Goal: Submit feedback/report problem: Submit feedback/report problem

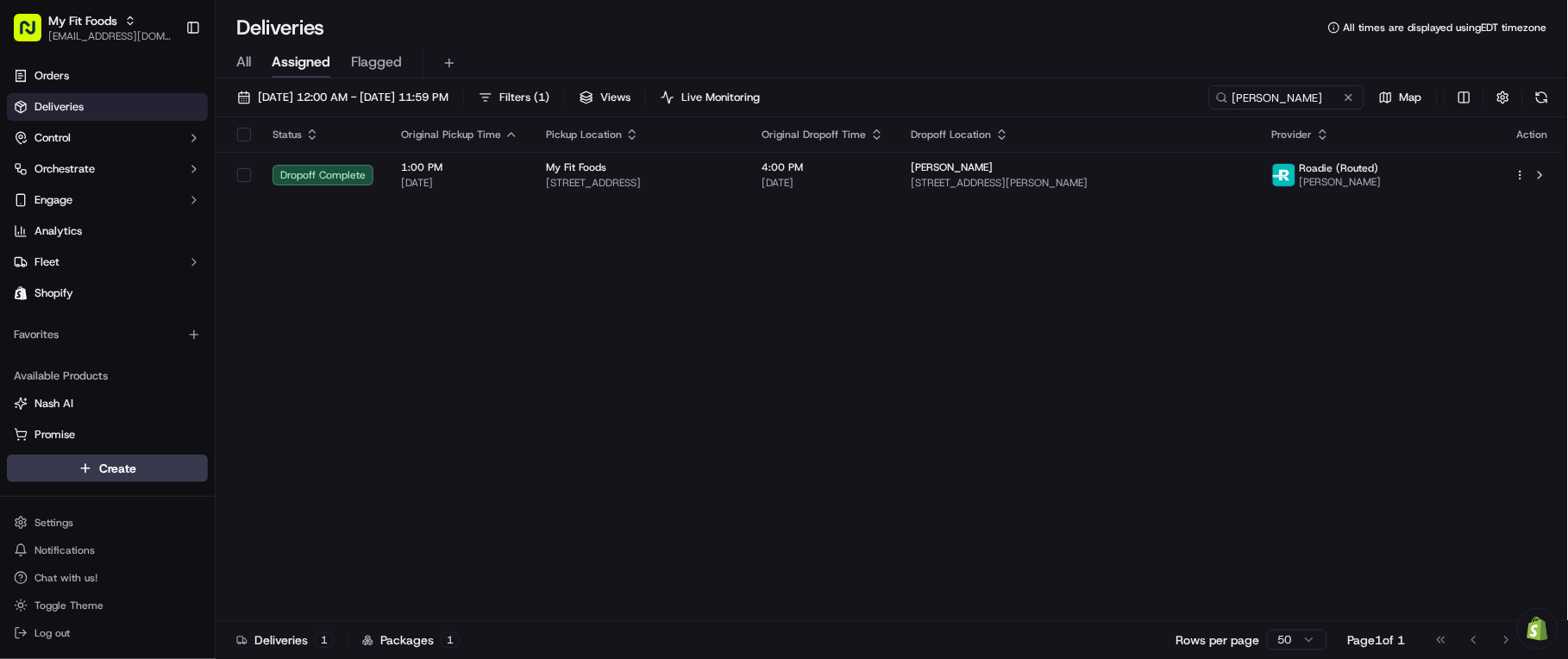
drag, startPoint x: 1469, startPoint y: 595, endPoint x: 1371, endPoint y: 627, distance: 103.1
click at [1469, 595] on div "Status Original Pickup Time Pickup Location Original Dropoff Time Dropoff Locat…" at bounding box center [889, 369] width 1348 height 504
click at [101, 19] on span "My Fit Foods" at bounding box center [83, 21] width 69 height 17
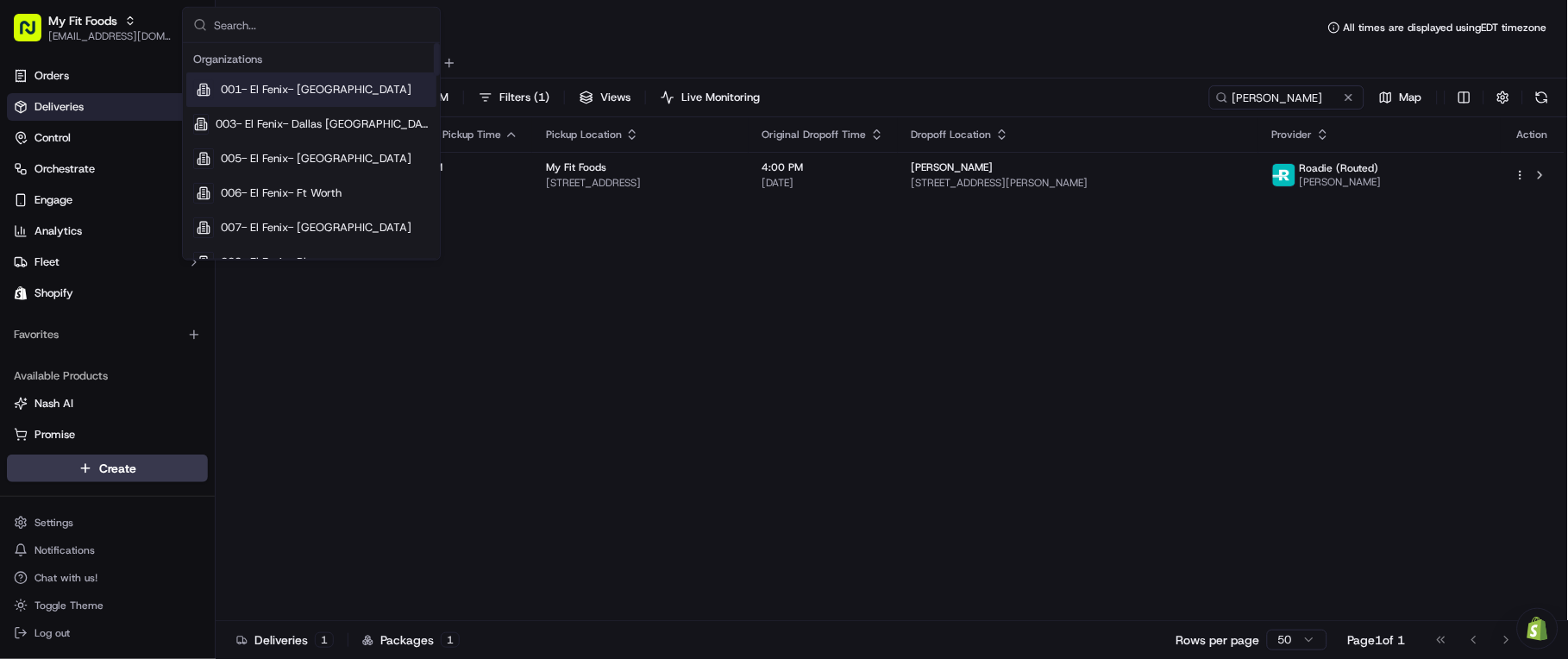
click at [256, 28] on input "text" at bounding box center [322, 24] width 215 height 35
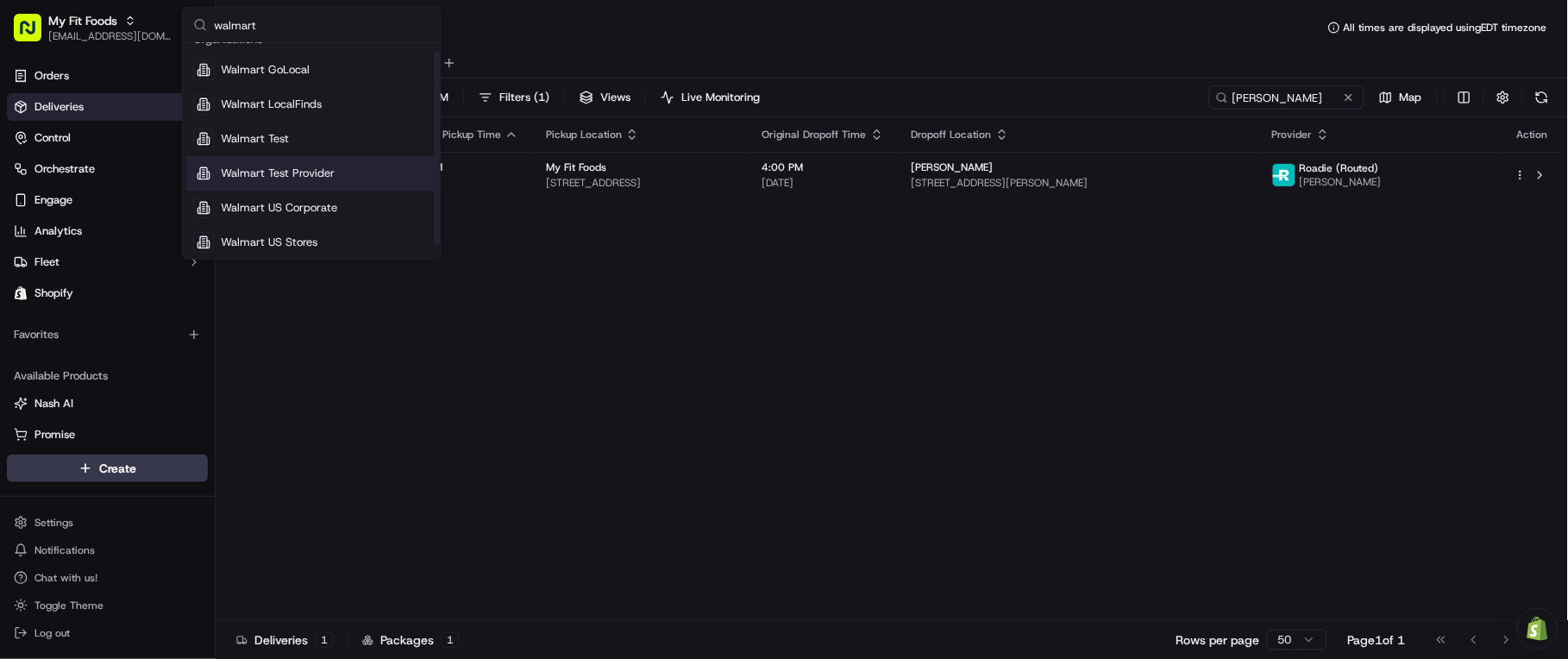
scroll to position [23, 0]
type input "walmart"
click at [329, 199] on span "Walmart US Corporate" at bounding box center [279, 204] width 116 height 16
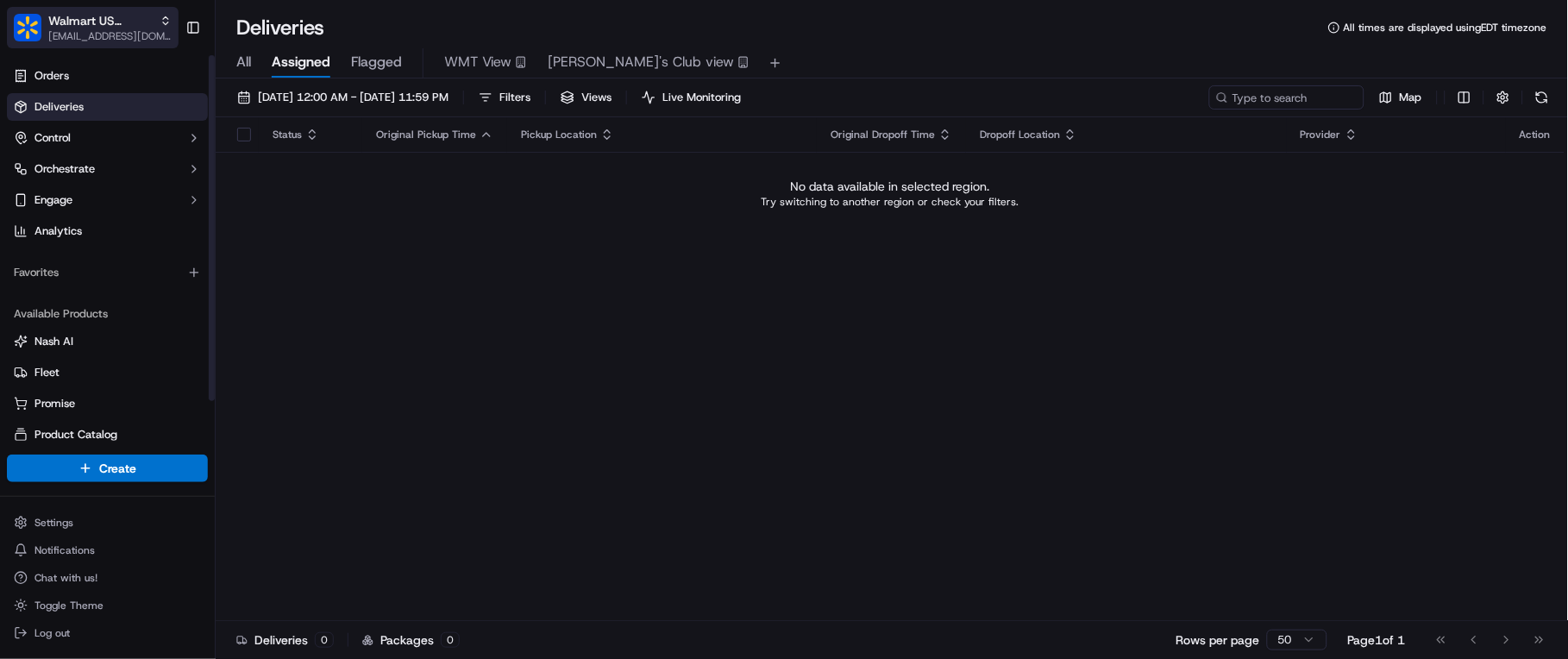
click at [109, 27] on span "Walmart US Corporate" at bounding box center [101, 21] width 105 height 17
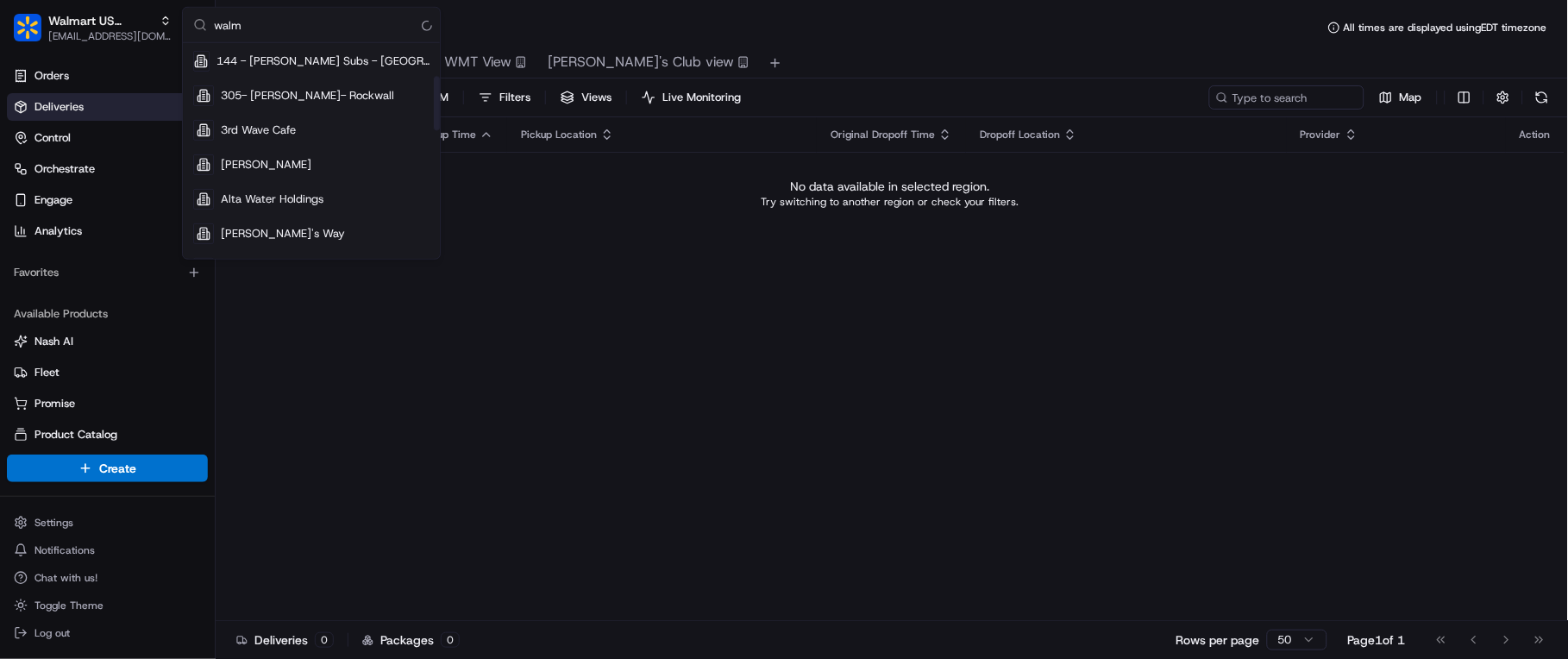
scroll to position [23, 0]
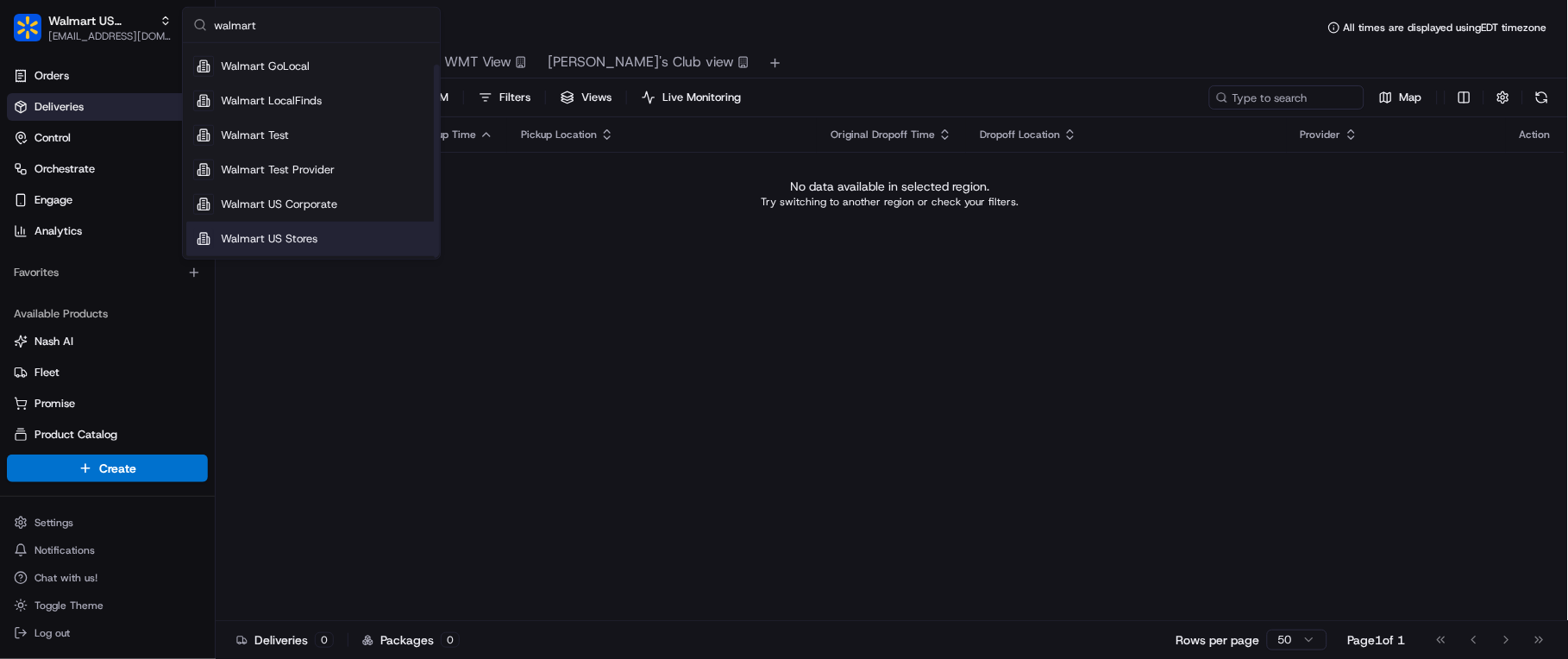
type input "walmart"
click at [338, 238] on div "Walmart US Stores" at bounding box center [311, 239] width 250 height 35
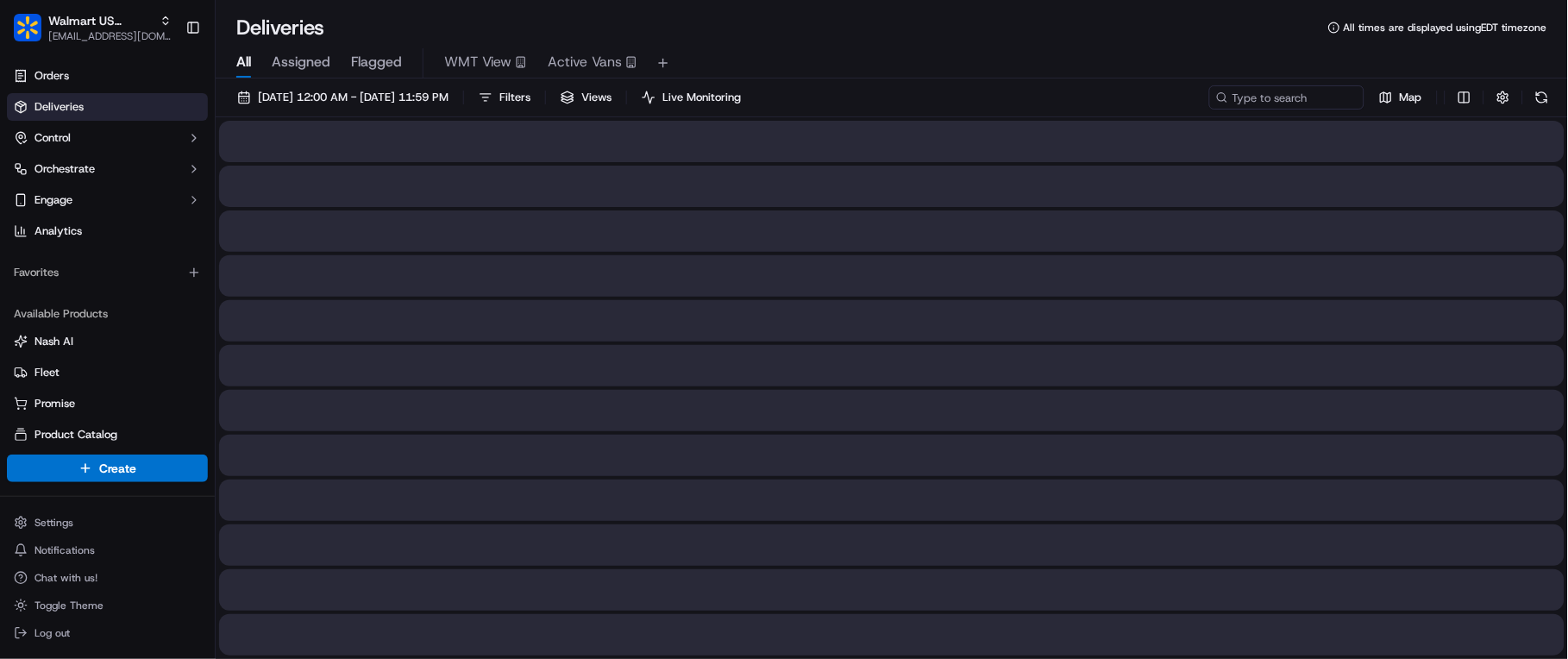
click at [248, 70] on span "All" at bounding box center [244, 62] width 15 height 21
click at [1272, 105] on input at bounding box center [1260, 97] width 207 height 24
paste input "[PERSON_NAME]"
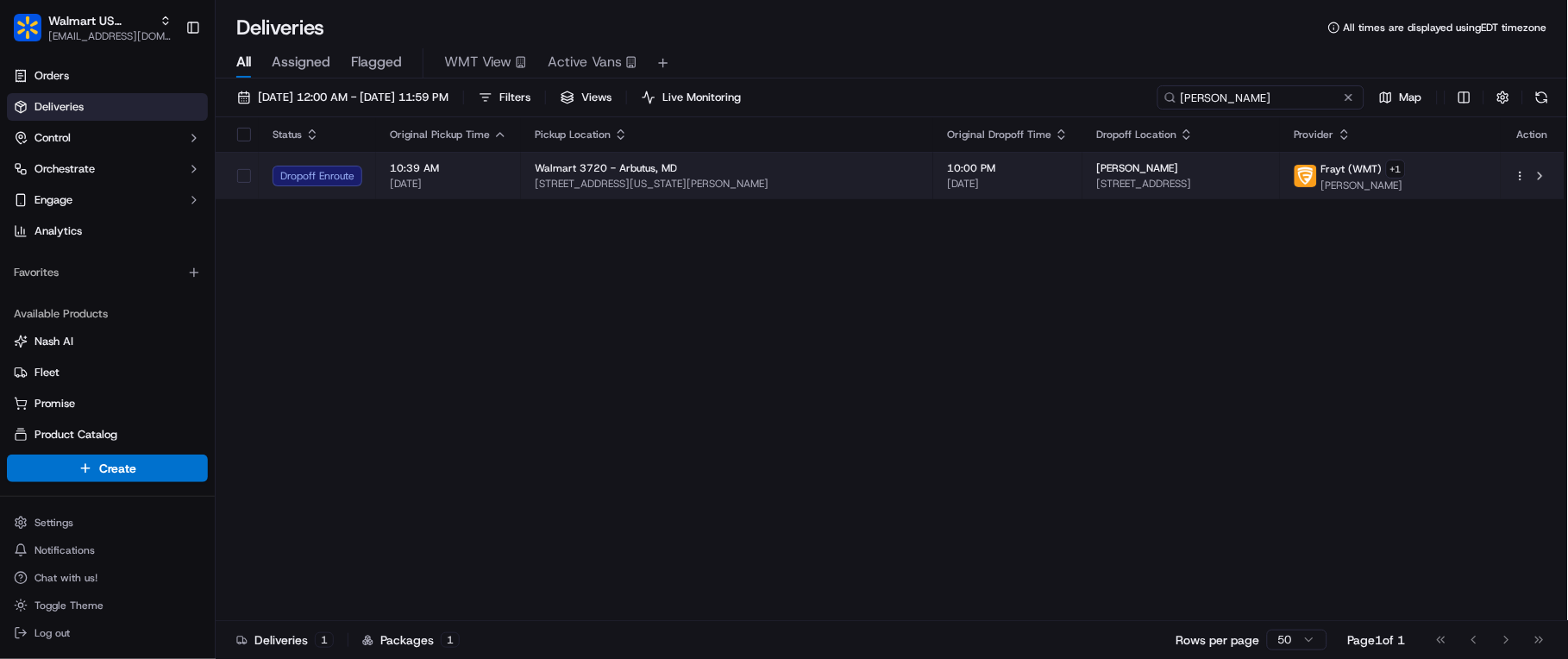
type input "[PERSON_NAME]"
click at [1165, 172] on div "[PERSON_NAME]" at bounding box center [1181, 168] width 170 height 14
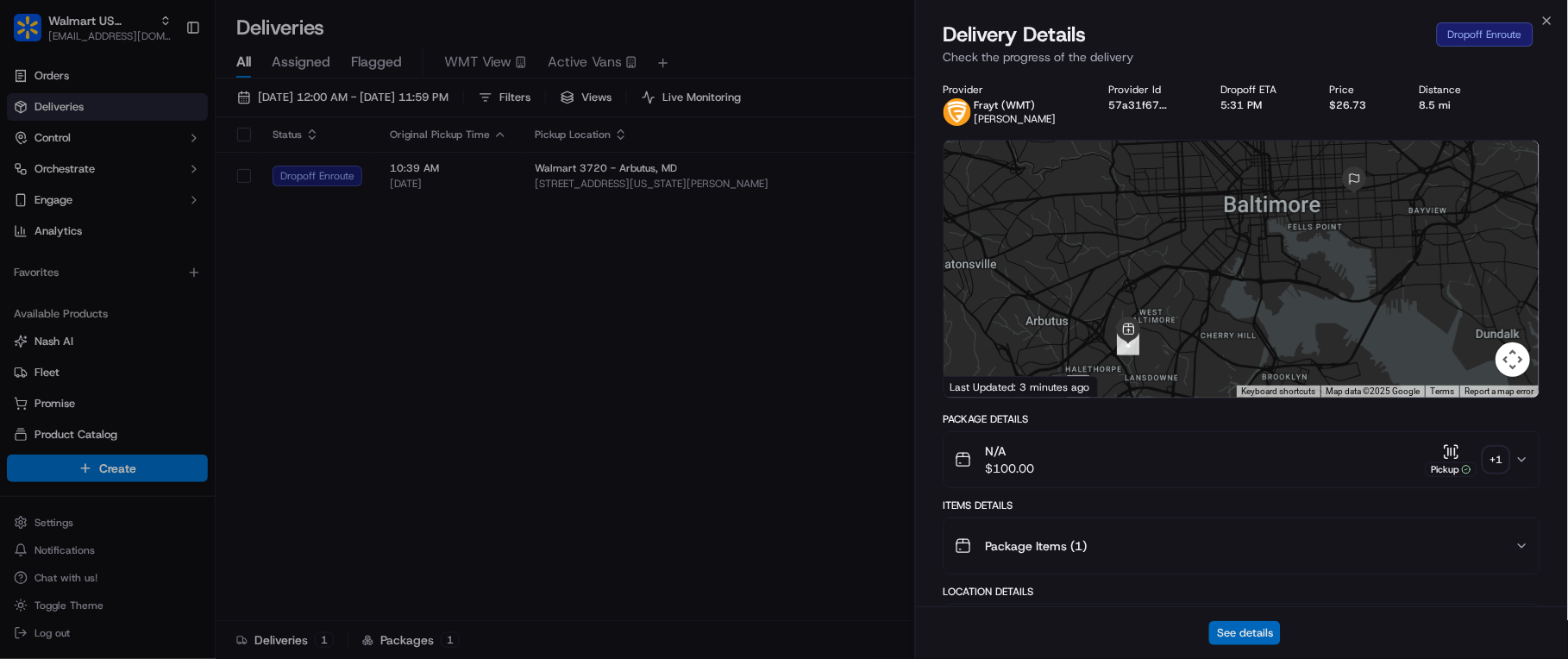
click at [1257, 625] on button "See details" at bounding box center [1244, 634] width 71 height 24
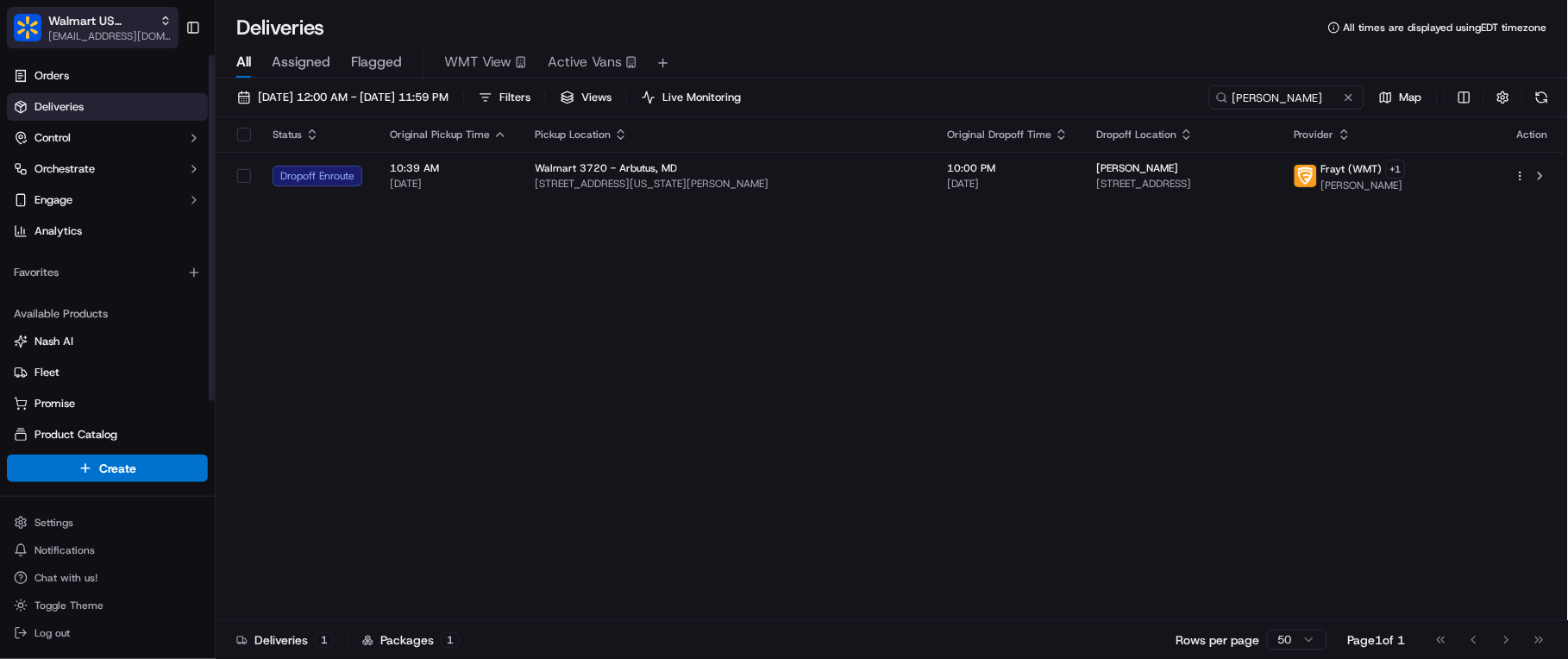
click at [39, 9] on button "Walmart US Stores jvillarama@nashhelp.com" at bounding box center [92, 27] width 171 height 41
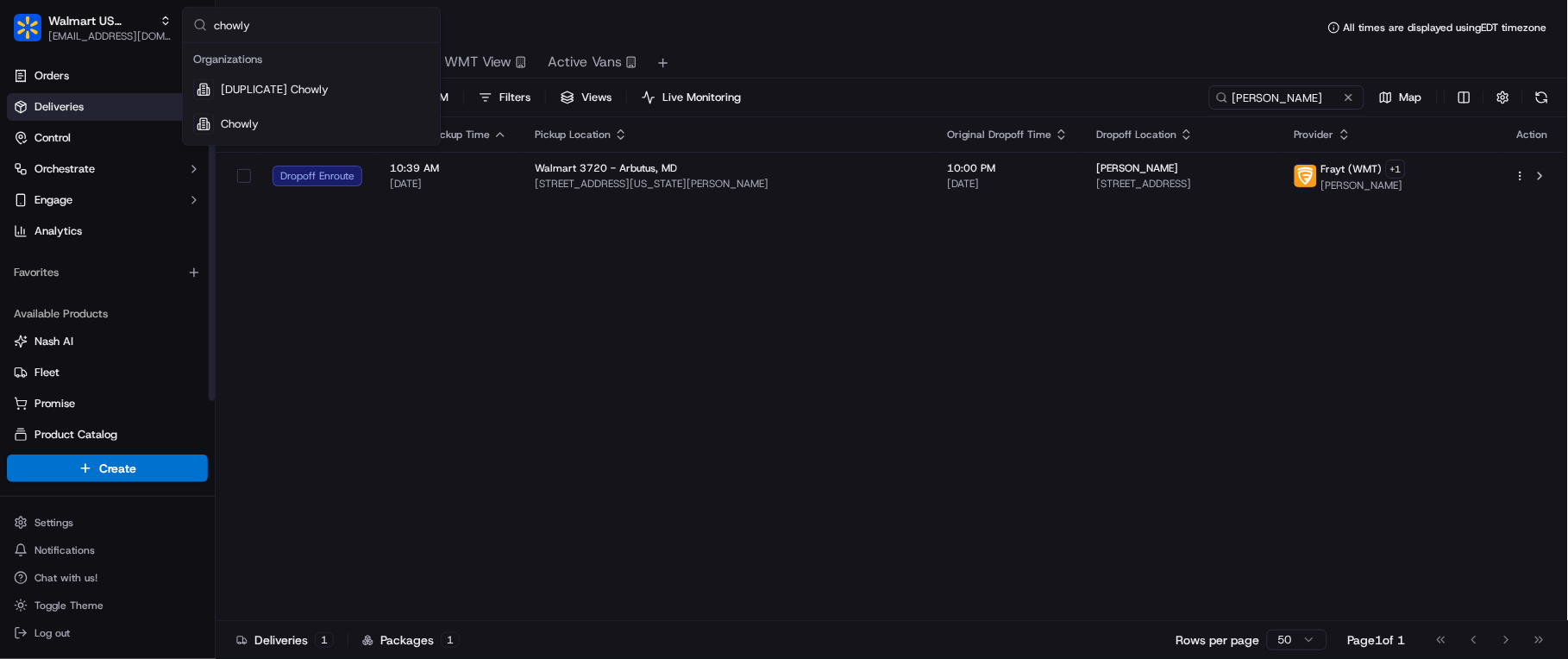
type input "chowly"
click at [277, 126] on div "Chowly" at bounding box center [311, 124] width 250 height 35
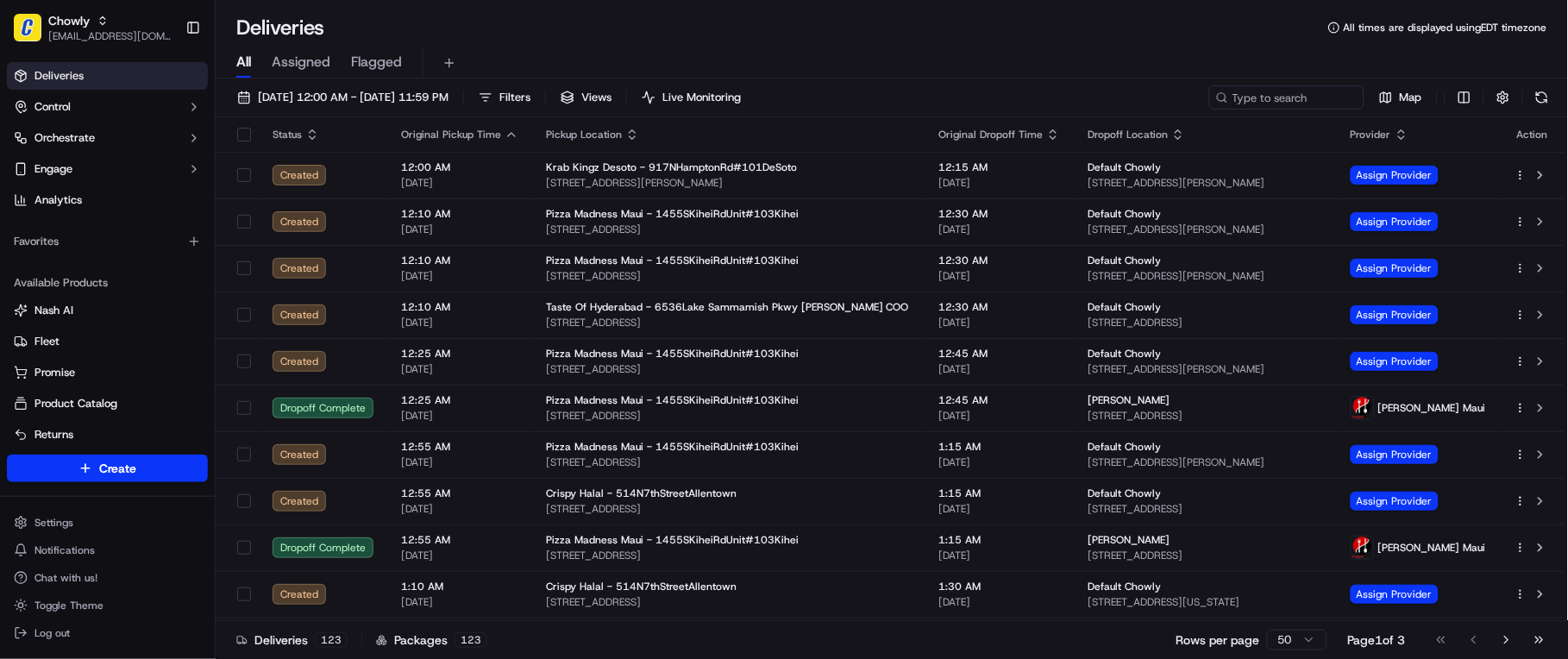
click at [1028, 644] on div "Deliveries 123 Packages 123 Rows per page 50 Page 1 of 3 Go to first page Go to…" at bounding box center [891, 639] width 1352 height 38
click at [840, 644] on div "Deliveries 136 Packages 136 Rows per page 50 Page 1 of 3 Go to first page Go to…" at bounding box center [891, 639] width 1352 height 38
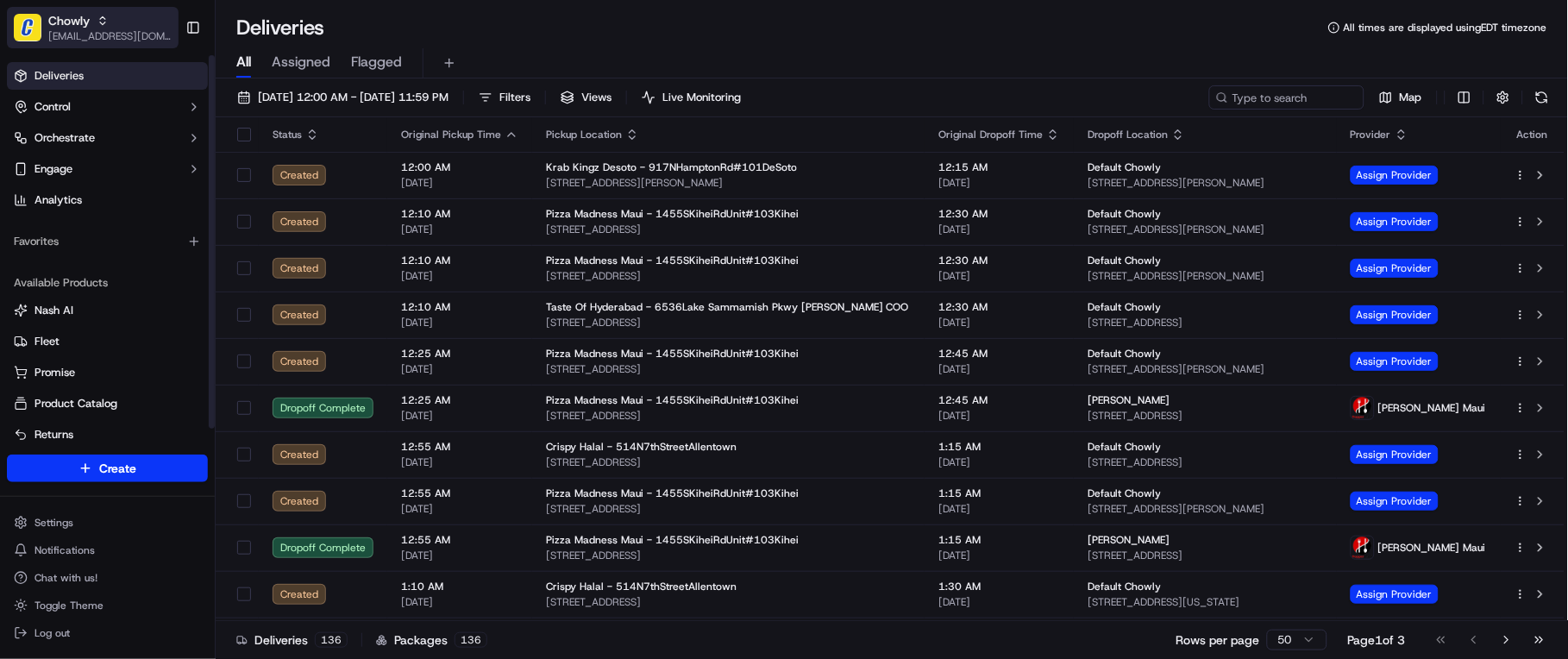
click at [94, 27] on div "Chowly" at bounding box center [110, 21] width 123 height 17
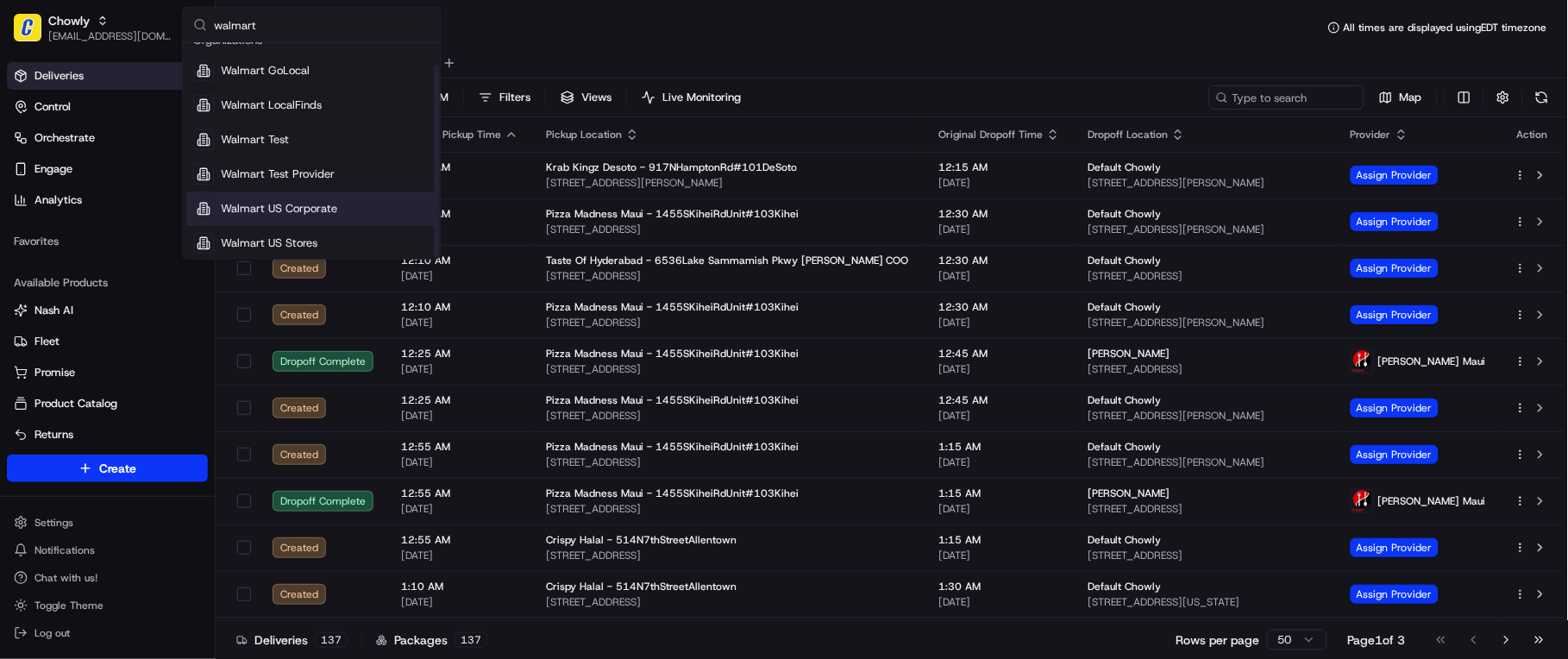
scroll to position [23, 0]
type input "walmart"
click at [307, 239] on span "Walmart US Stores" at bounding box center [269, 239] width 96 height 16
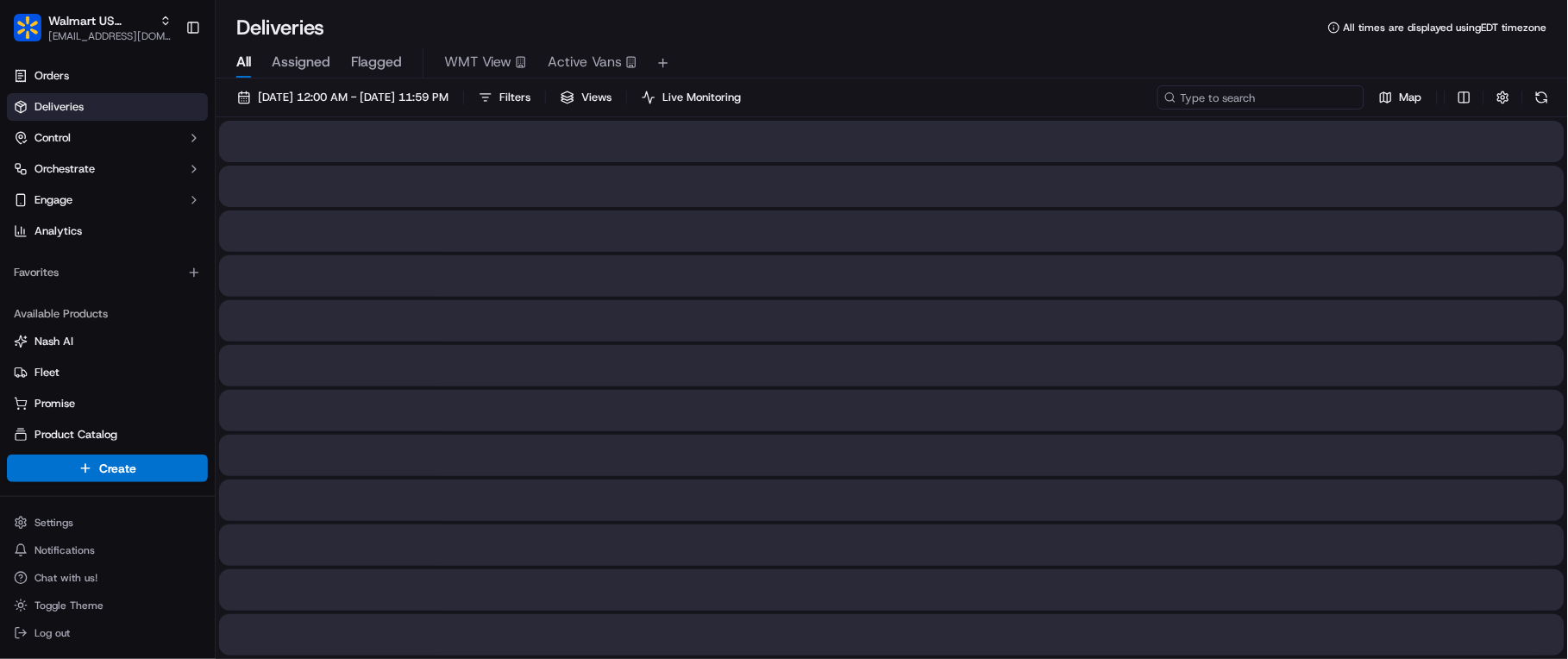
click at [1296, 89] on input at bounding box center [1260, 97] width 207 height 24
paste input "Amanda McGill"
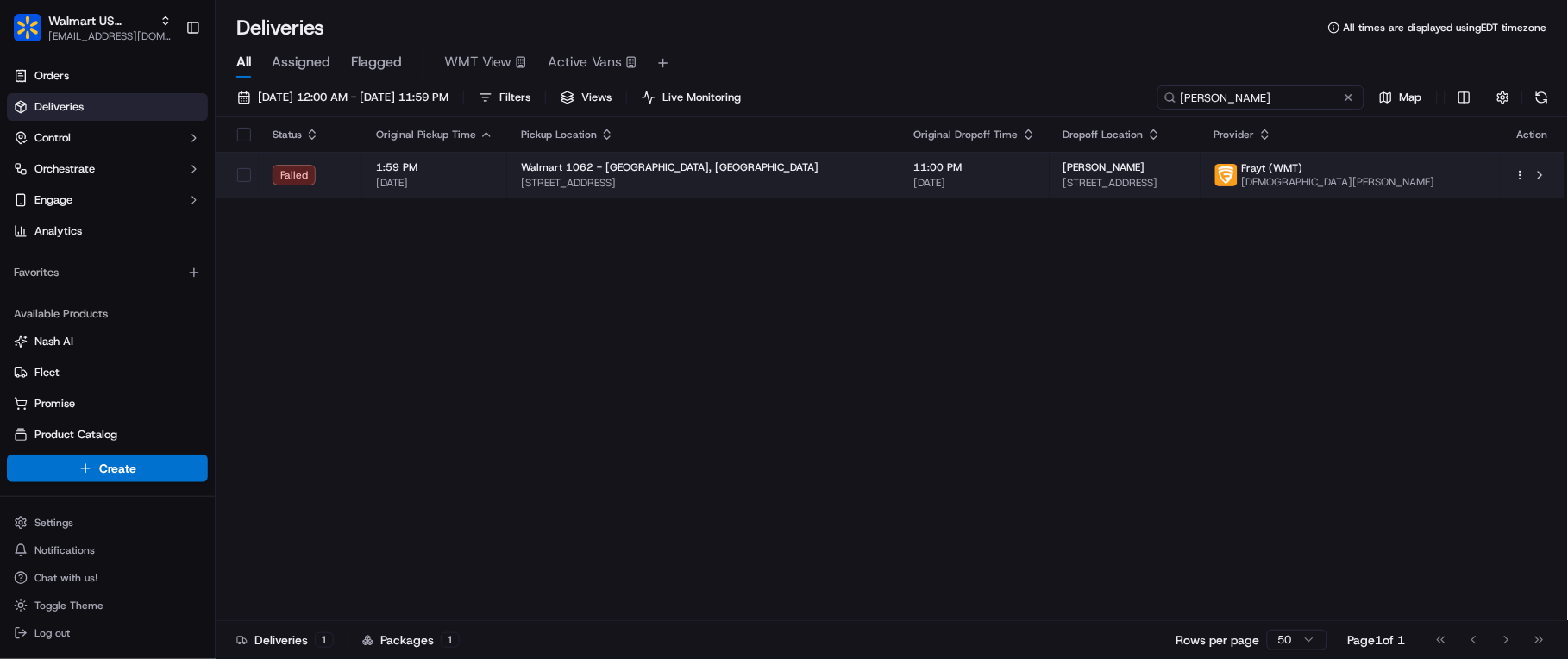
type input "Amanda McGill"
click at [830, 190] on span "150 W EL DORADO BLVD, FRIENDSWOOD, TX 77546, US" at bounding box center [704, 183] width 366 height 14
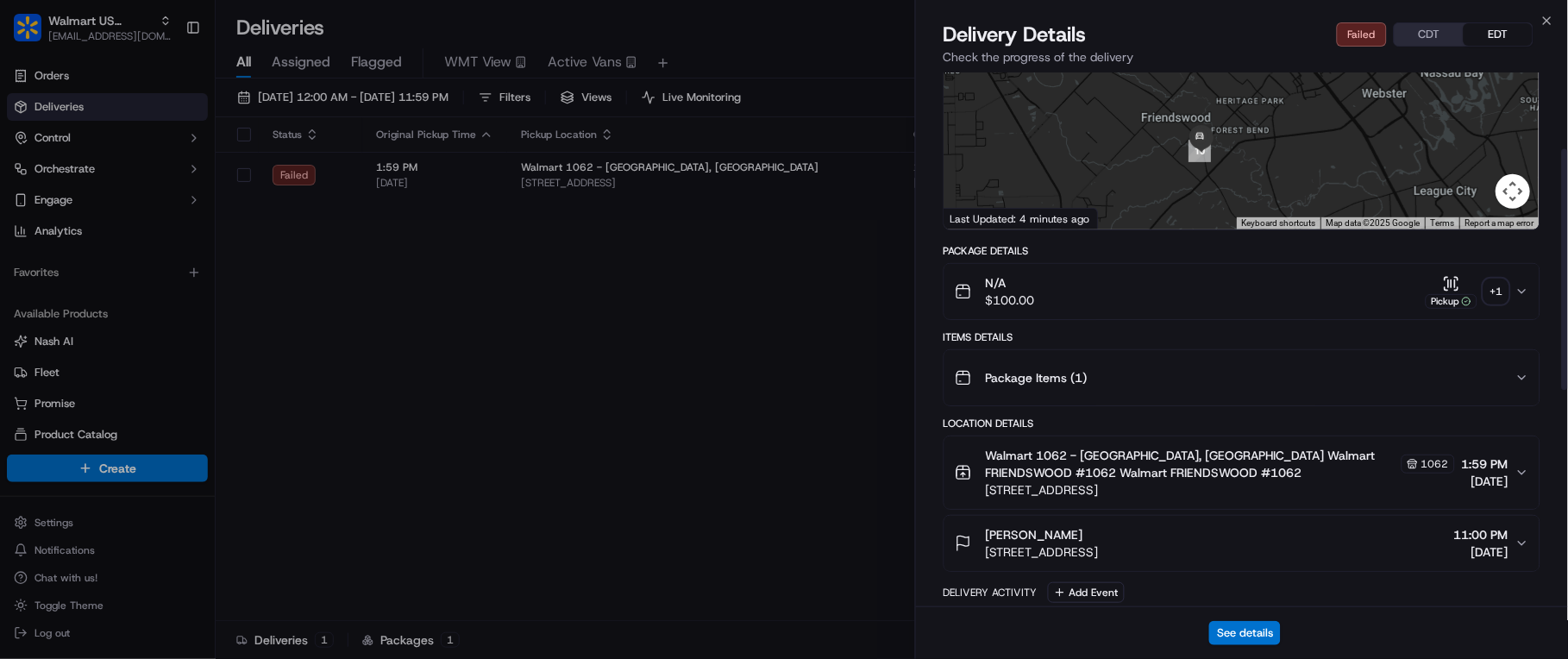
scroll to position [287, 0]
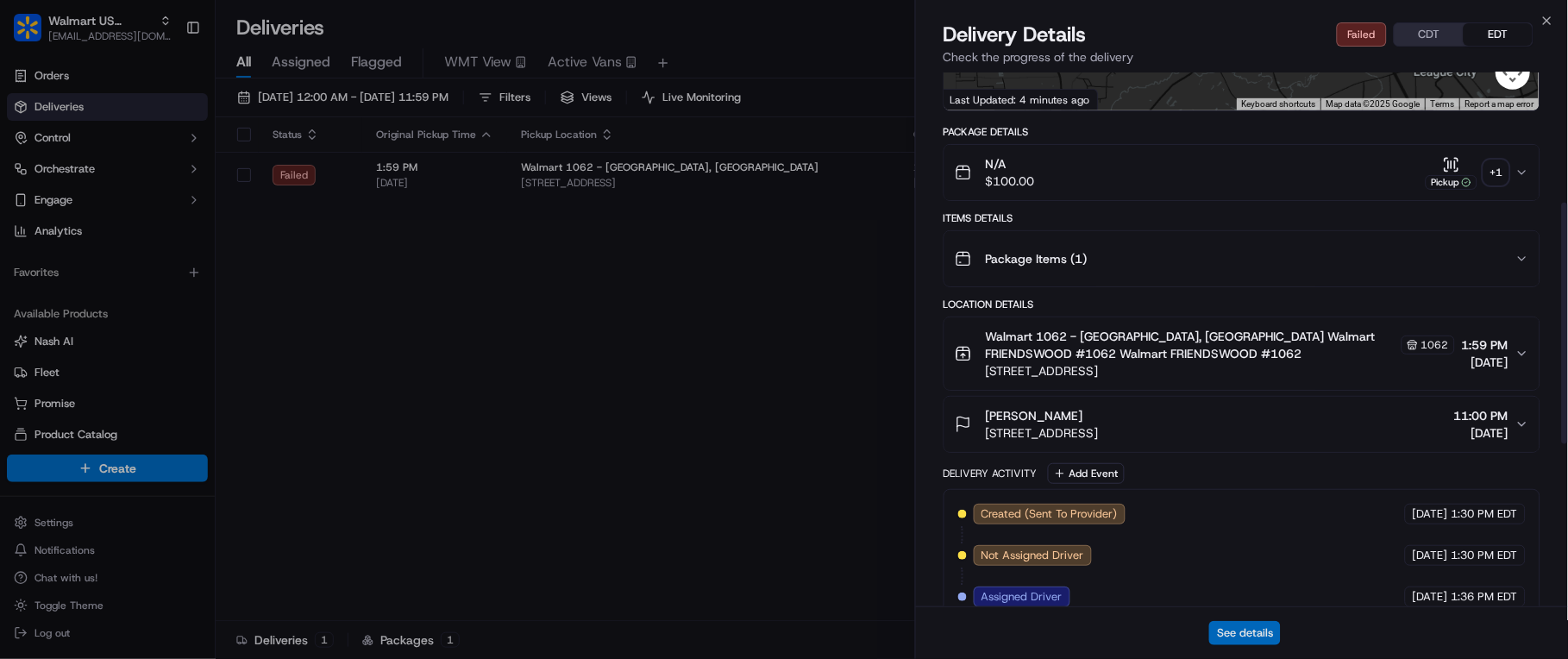
click at [1242, 634] on button "See details" at bounding box center [1244, 634] width 71 height 24
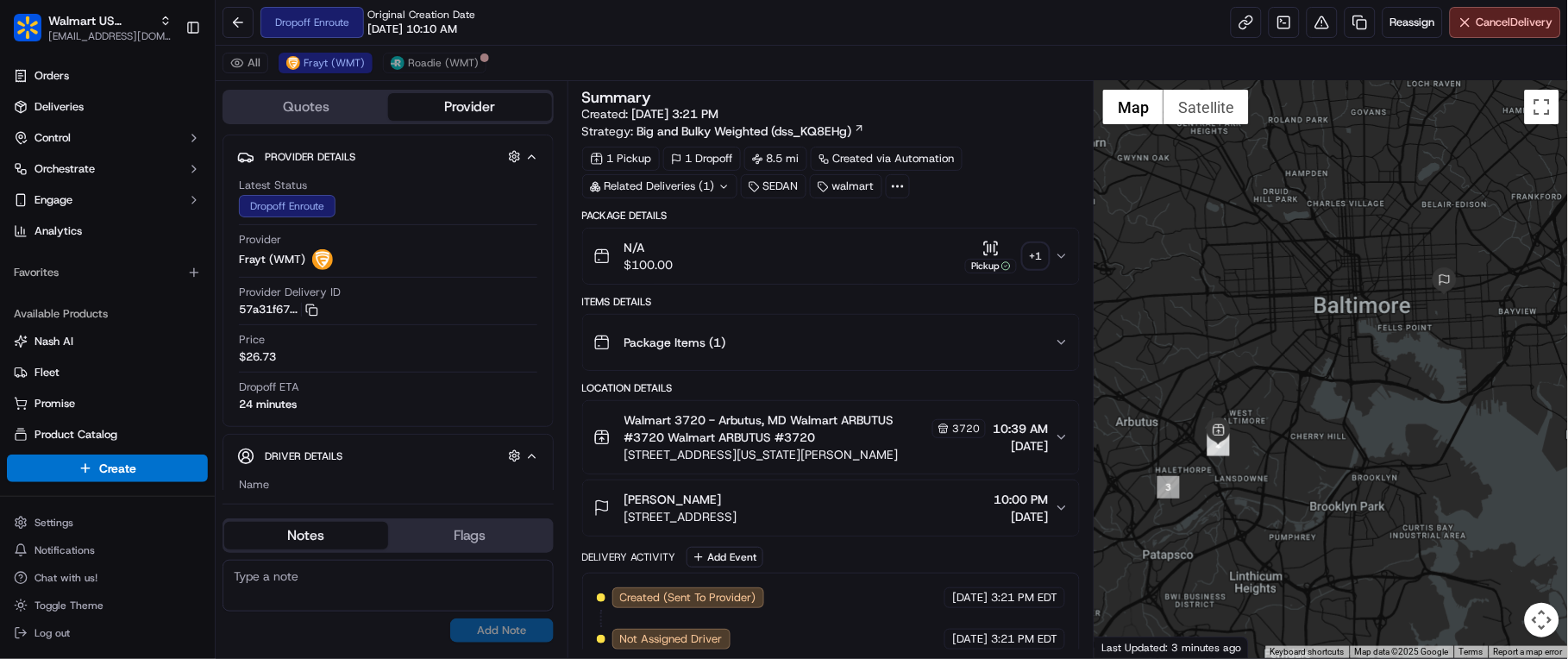
click at [1130, 593] on div at bounding box center [1331, 370] width 473 height 578
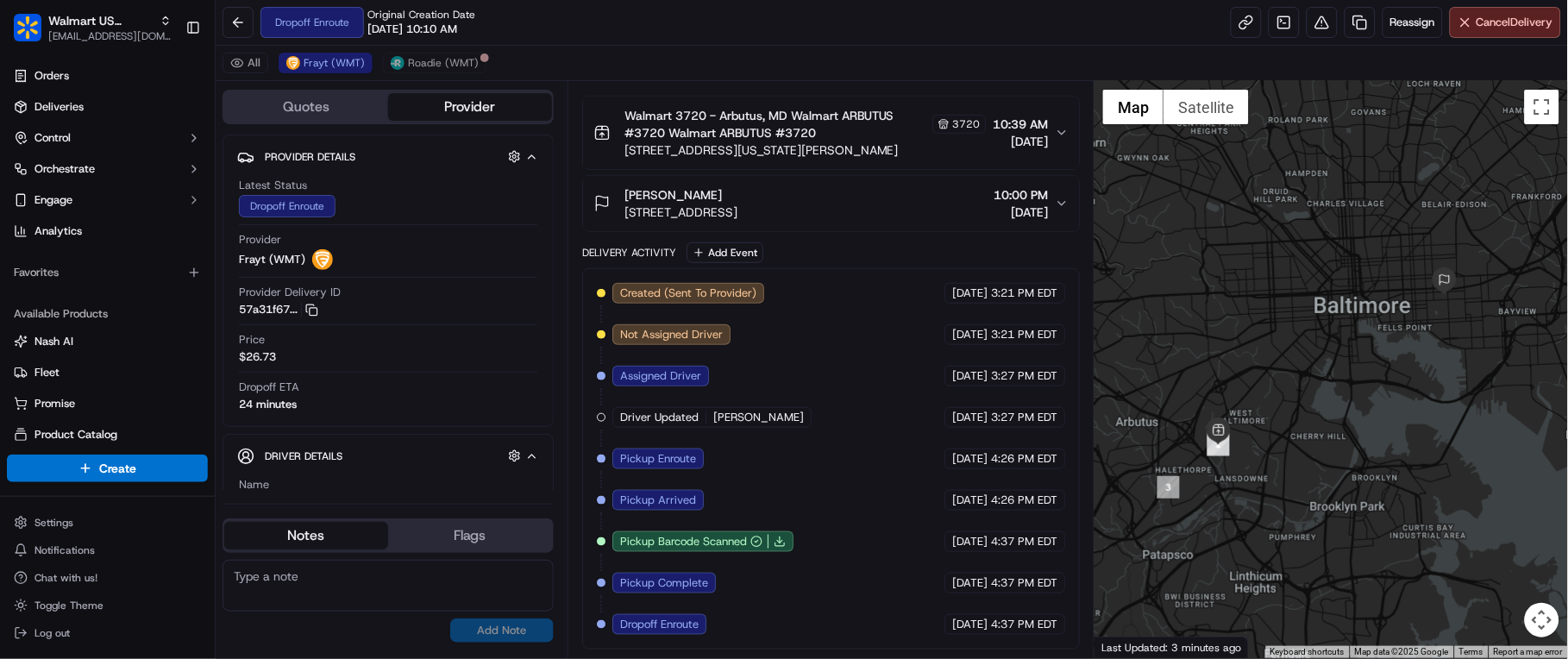
click at [322, 585] on textarea at bounding box center [388, 585] width 331 height 51
paste textarea "Caller Details: Driver Reason for call: Just checking for item quantity Resolut…"
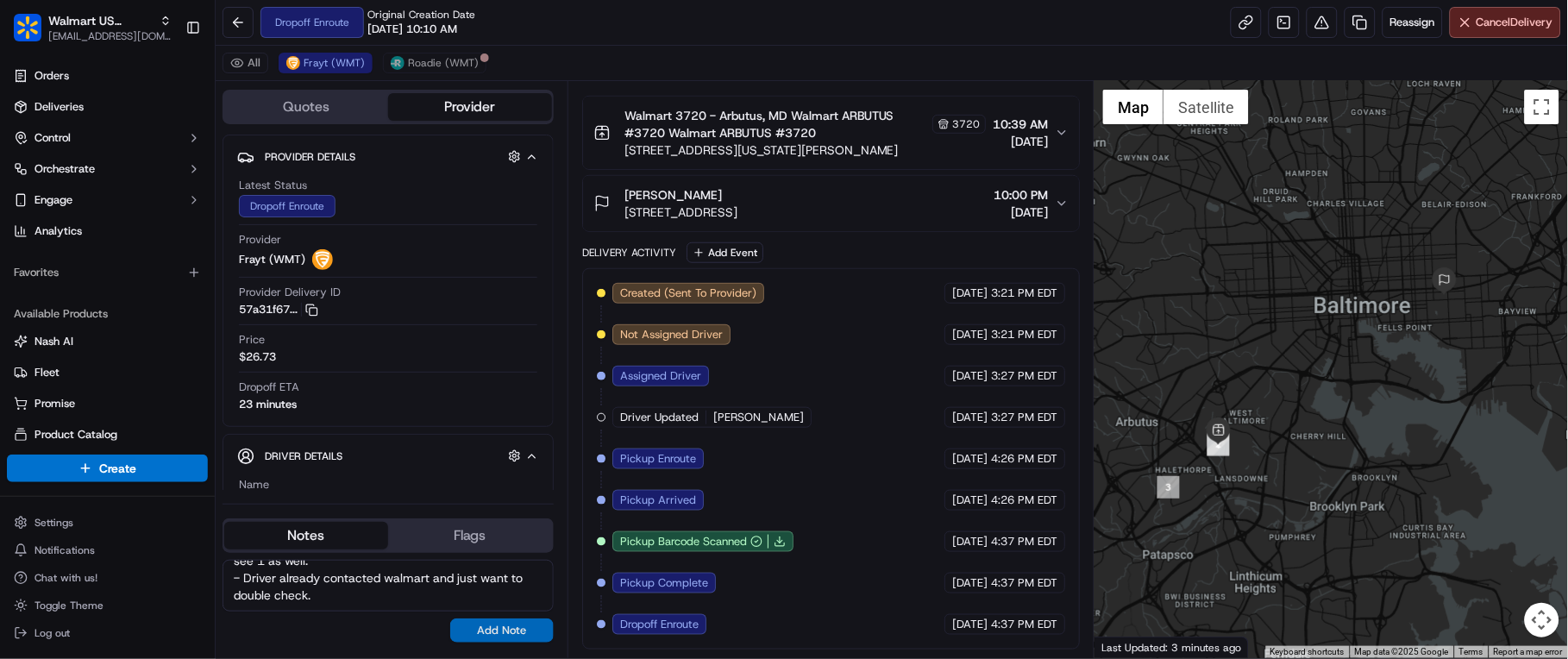
type textarea "Caller Details: Driver Reason for call: Just checking for item quantity Resolut…"
click at [474, 626] on button "Add Note" at bounding box center [501, 631] width 104 height 24
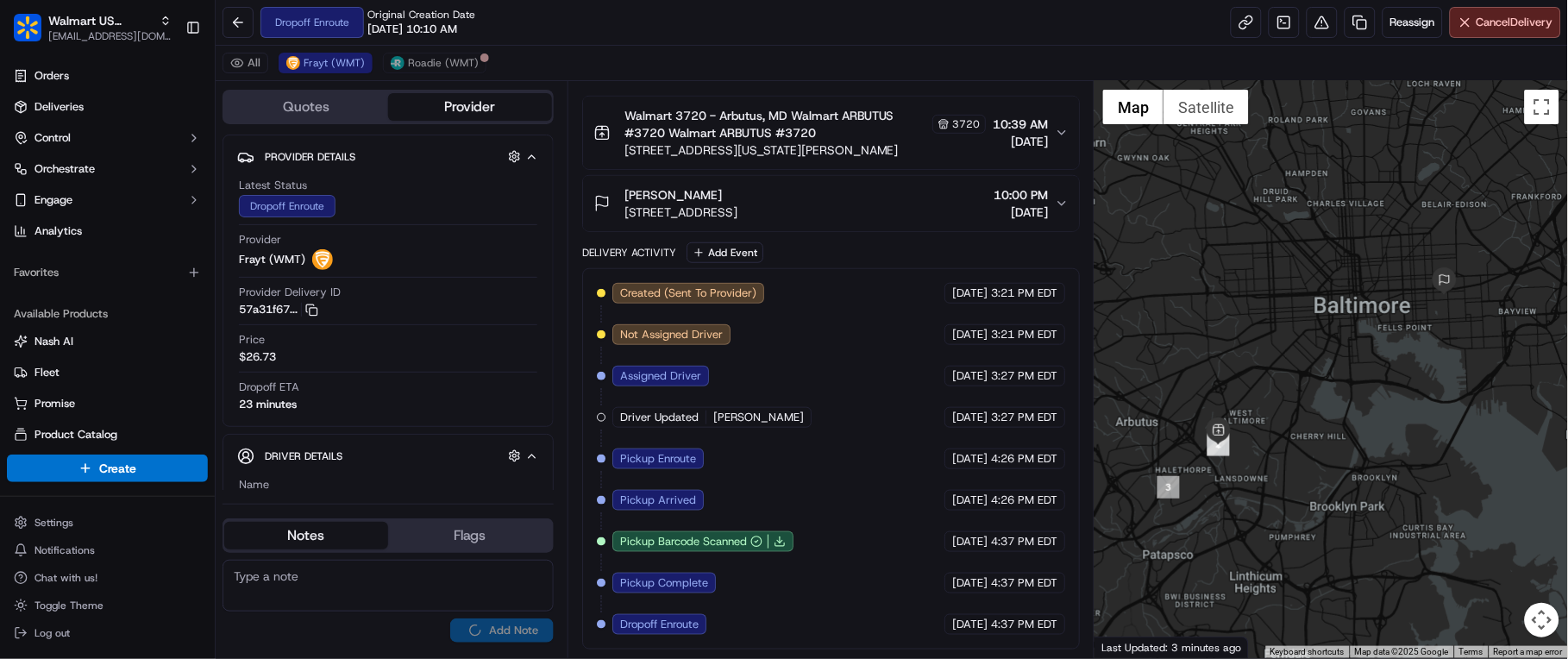
scroll to position [0, 0]
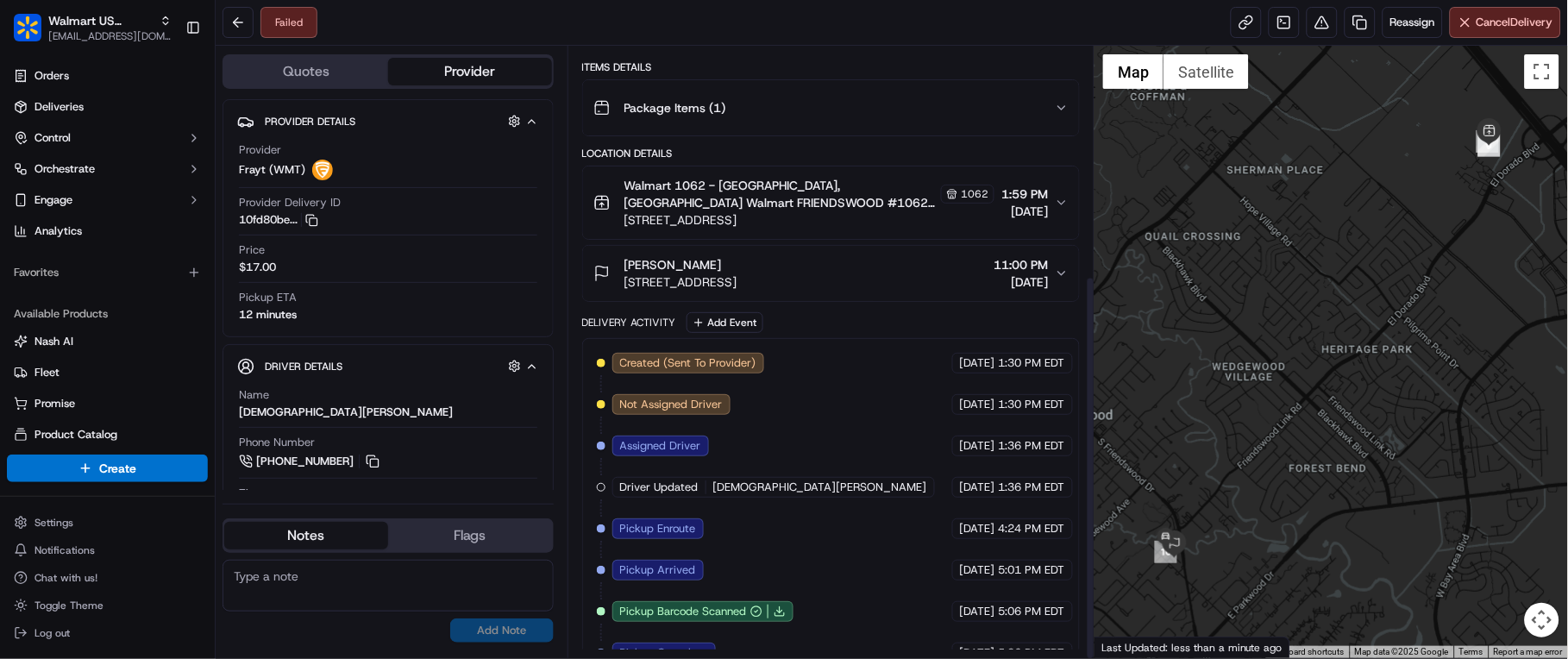
scroll to position [364, 0]
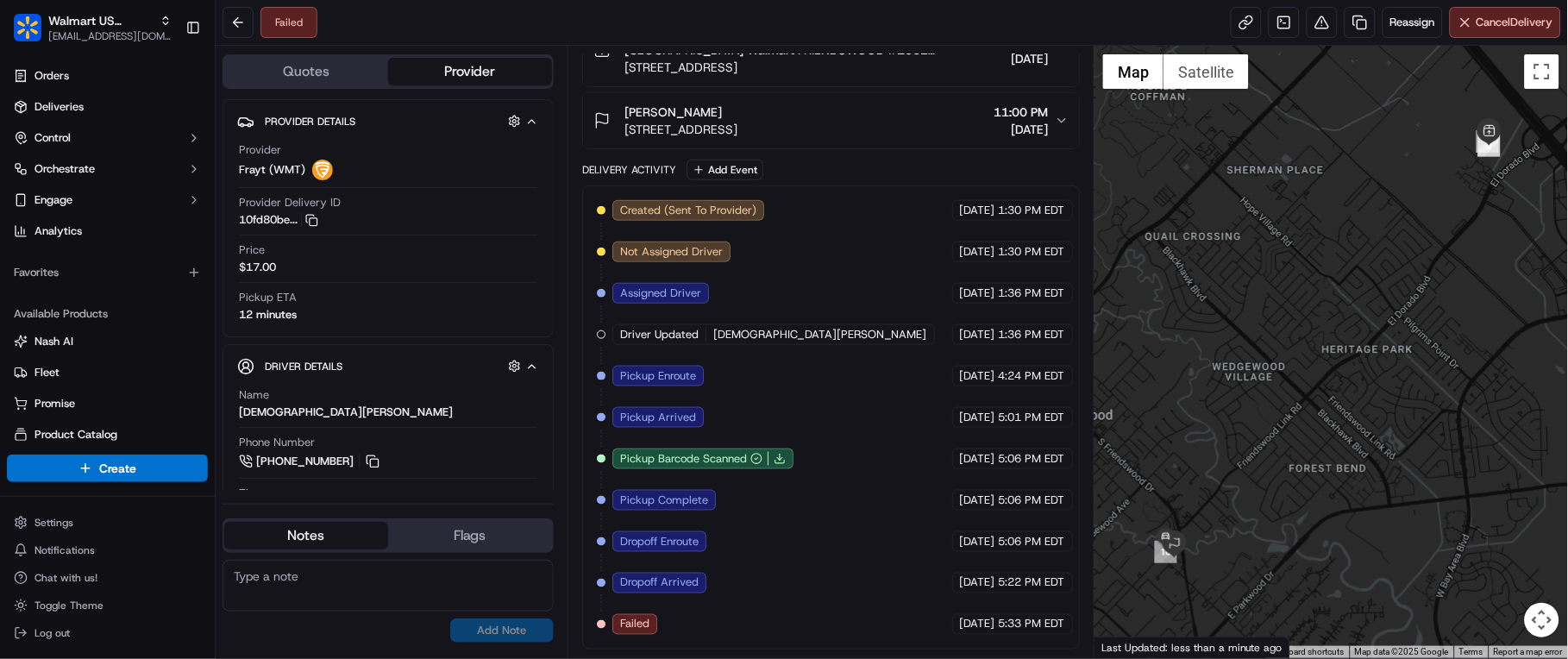
click at [427, 591] on textarea at bounding box center [388, 585] width 331 height 51
paste textarea "Caller Details: Driver Reason for call: Driver Arrived at the dropoff location …"
type textarea "Caller Details: Driver Reason for call: Driver Arrived at the dropoff location …"
click at [485, 633] on button "Add Note" at bounding box center [501, 631] width 104 height 24
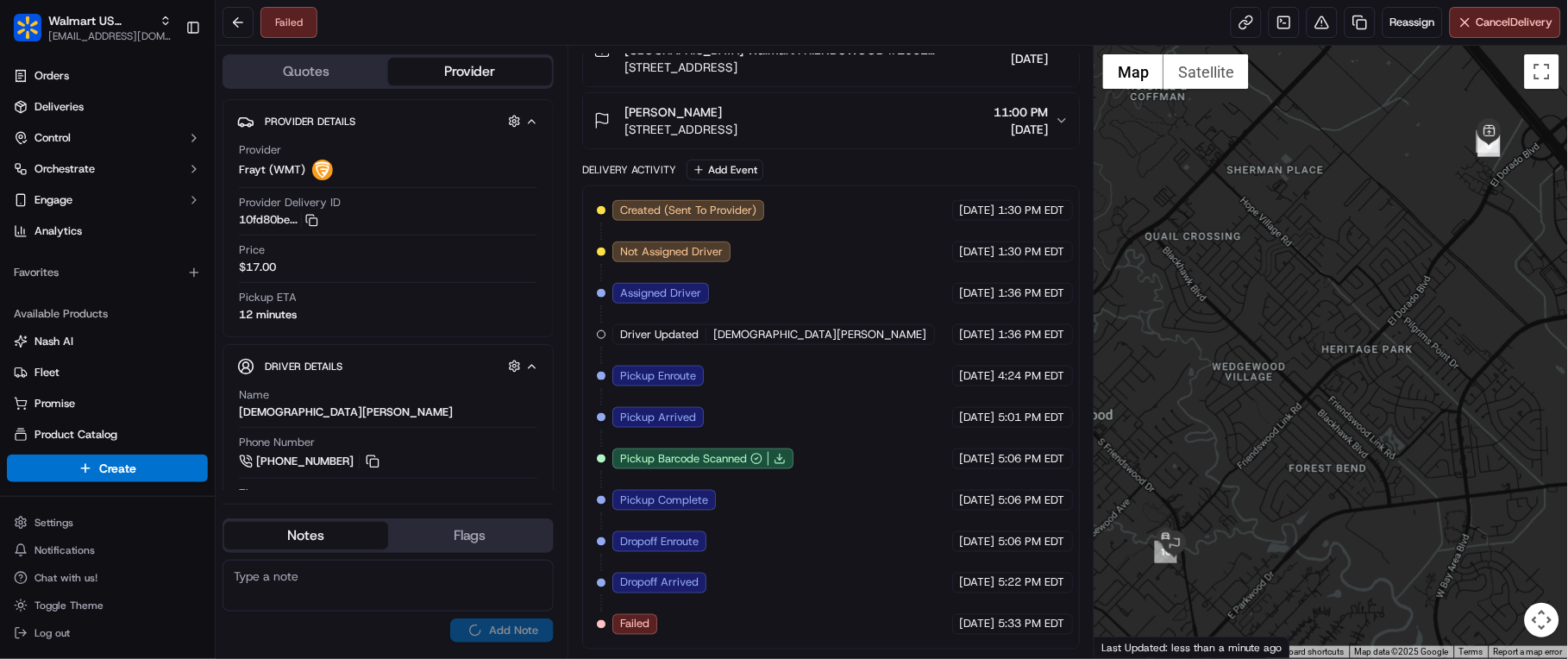
scroll to position [0, 0]
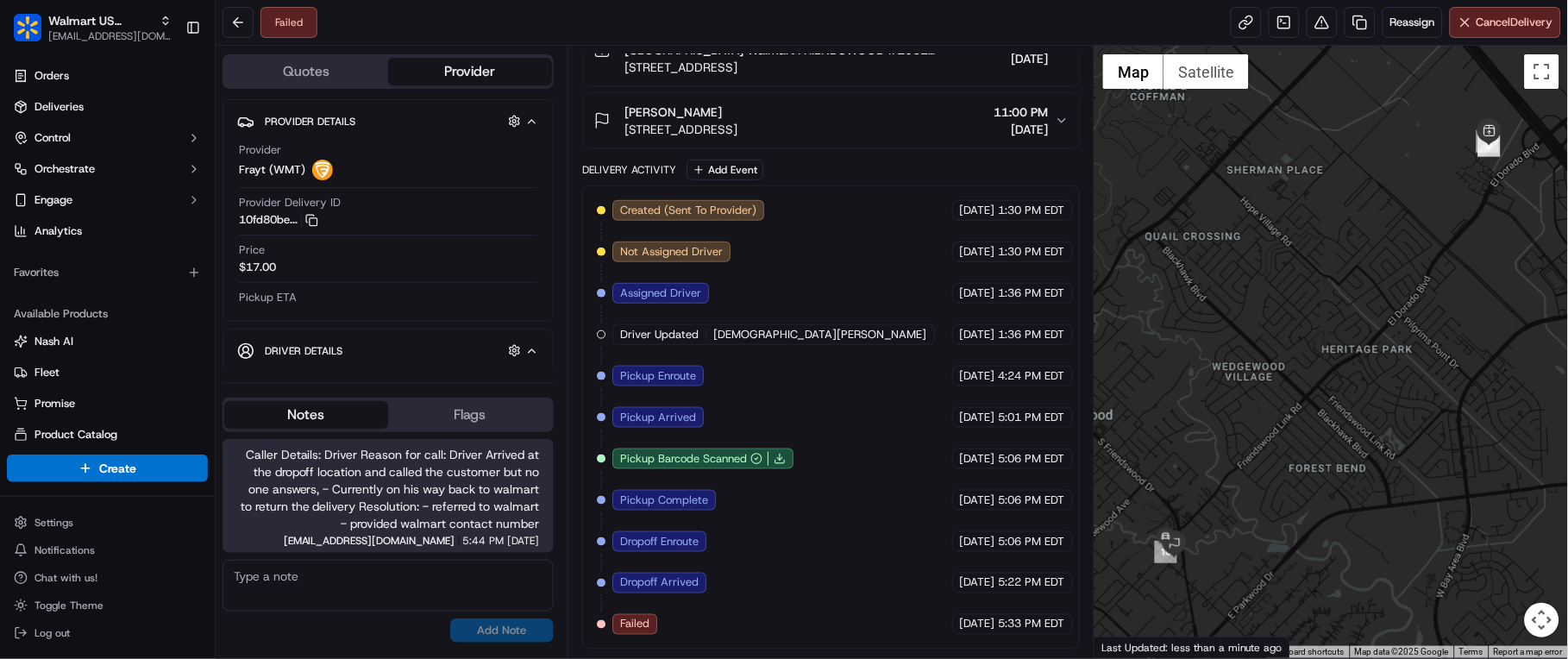
click at [1424, 616] on div at bounding box center [1331, 352] width 473 height 612
click at [236, 15] on button at bounding box center [238, 22] width 31 height 31
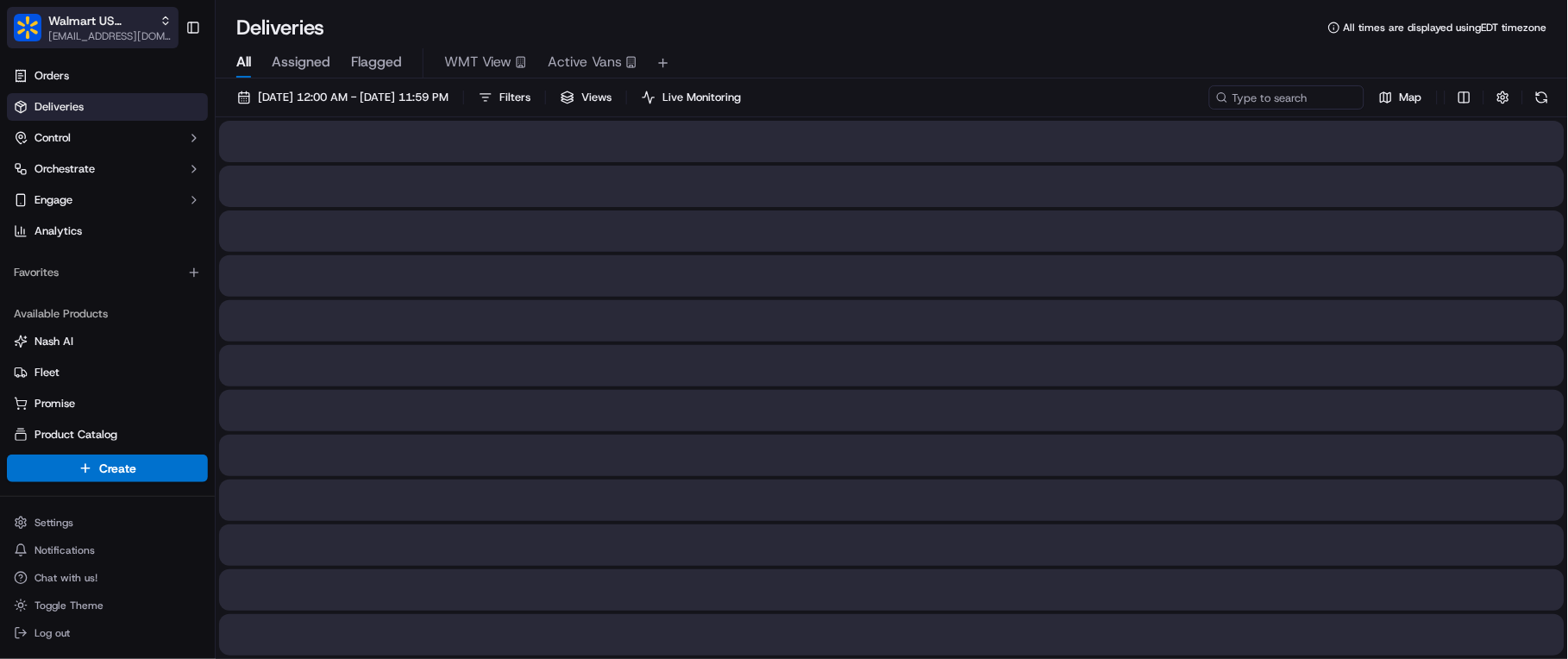
click at [71, 19] on span "Walmart US Stores" at bounding box center [101, 21] width 105 height 17
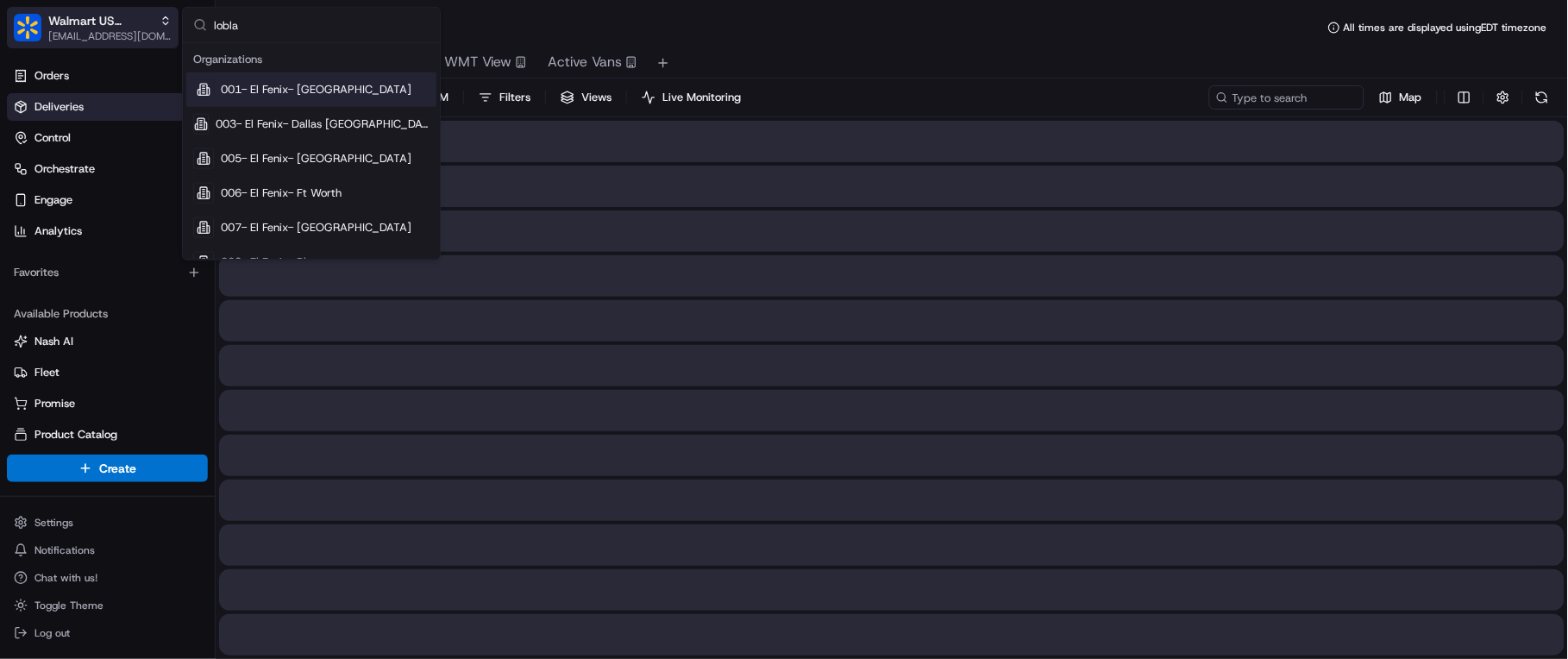
type input "loblaw"
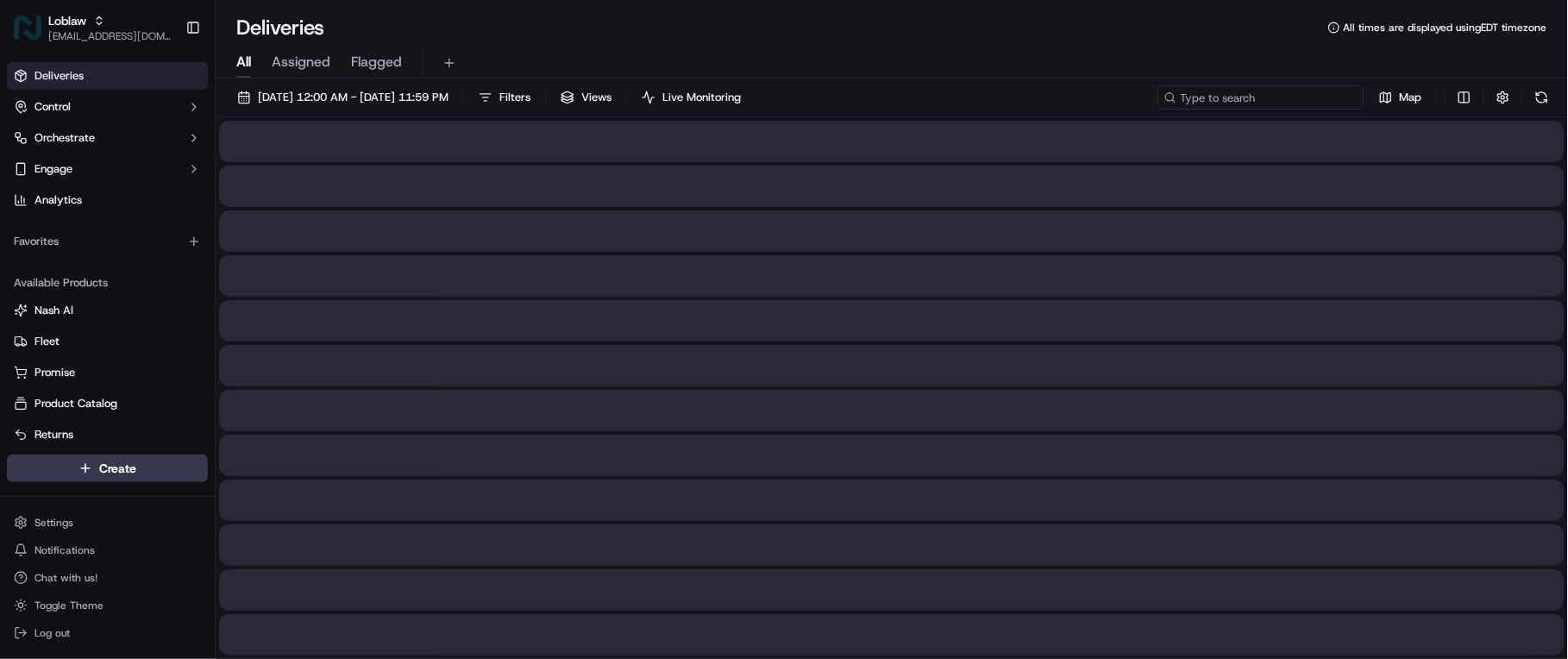
click at [1293, 100] on input at bounding box center [1260, 97] width 207 height 24
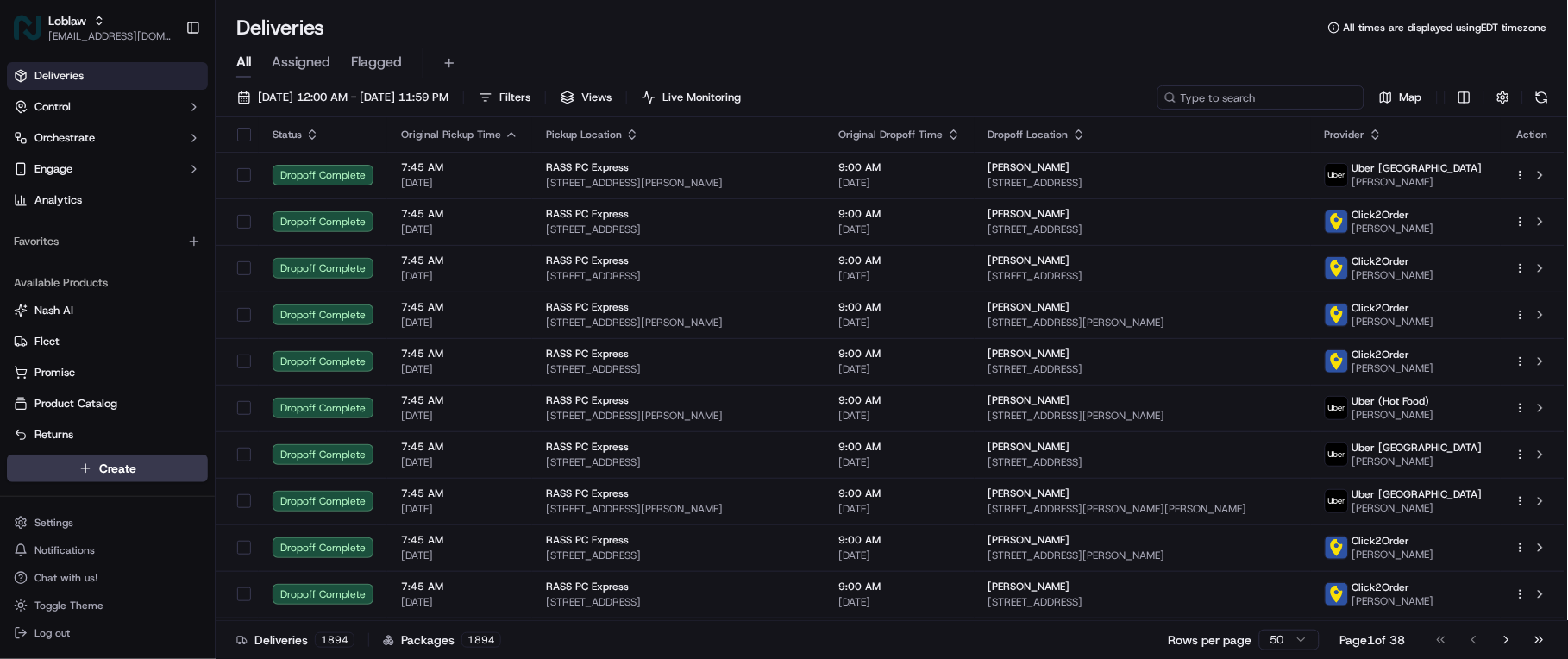
click at [1293, 100] on input at bounding box center [1260, 97] width 207 height 24
paste input "531900013810875"
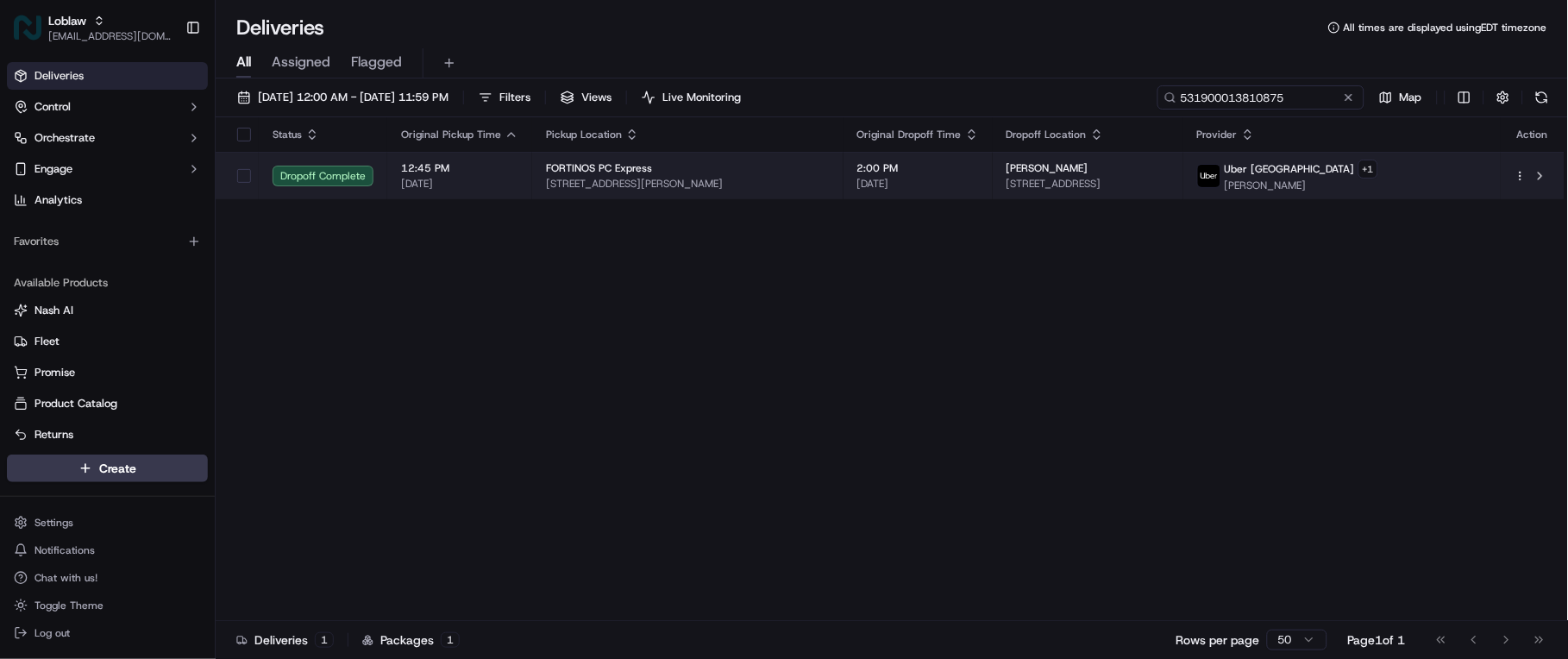
type input "531900013810875"
click at [909, 168] on span "2:00 PM" at bounding box center [918, 168] width 122 height 14
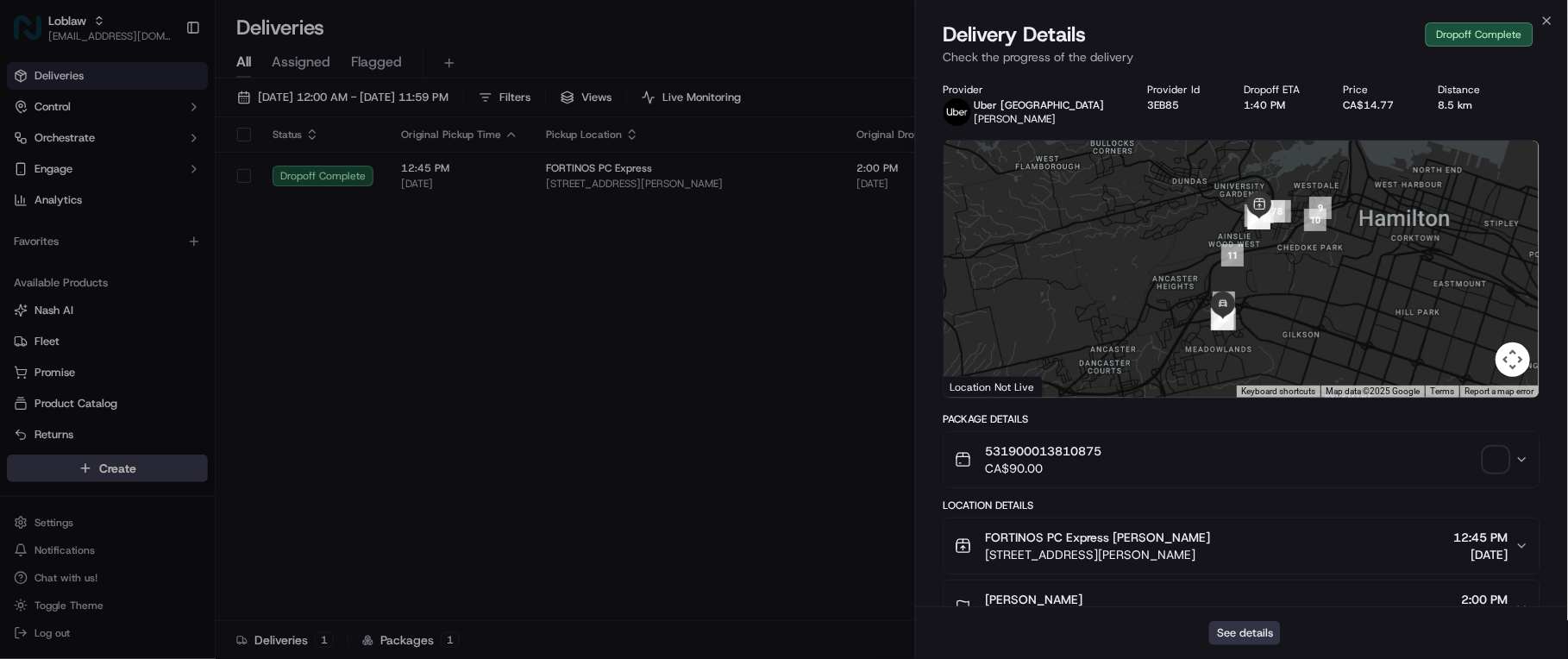
click at [1266, 636] on button "See details" at bounding box center [1244, 634] width 71 height 24
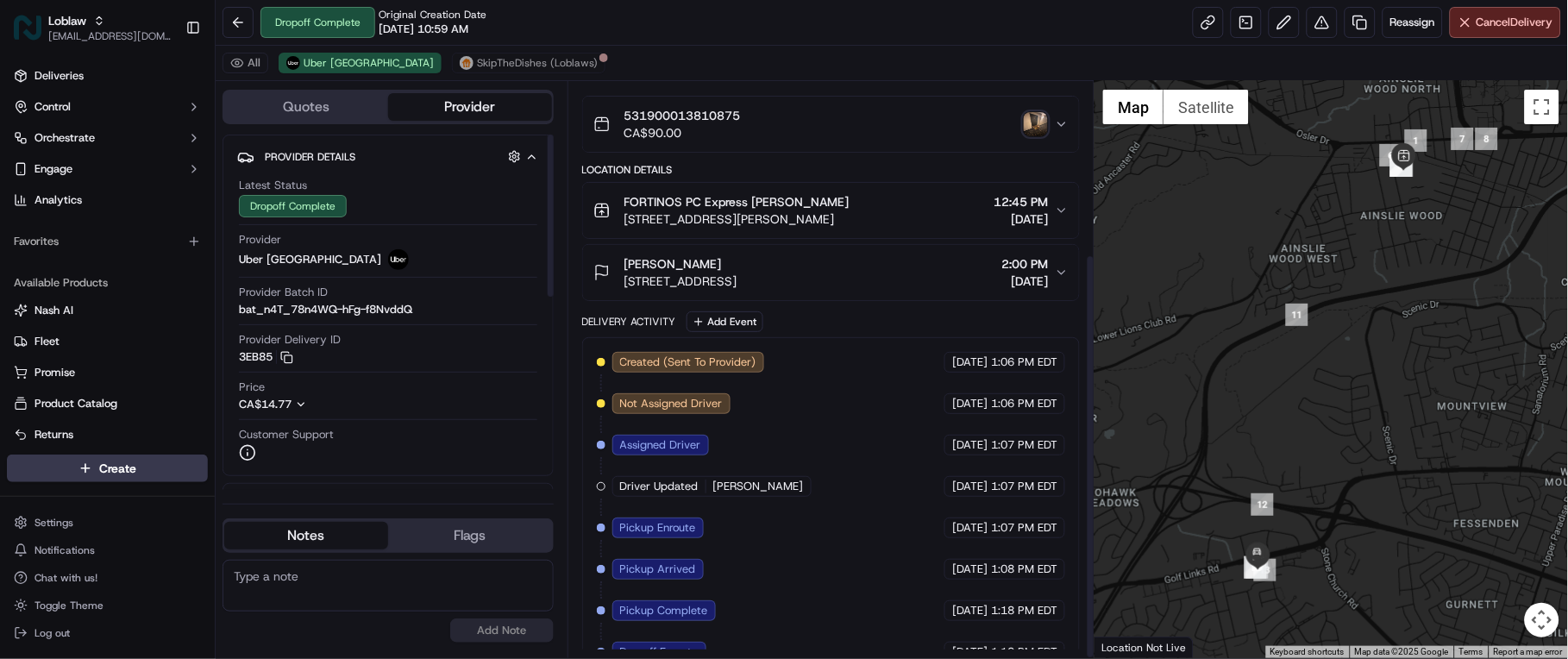
scroll to position [244, 0]
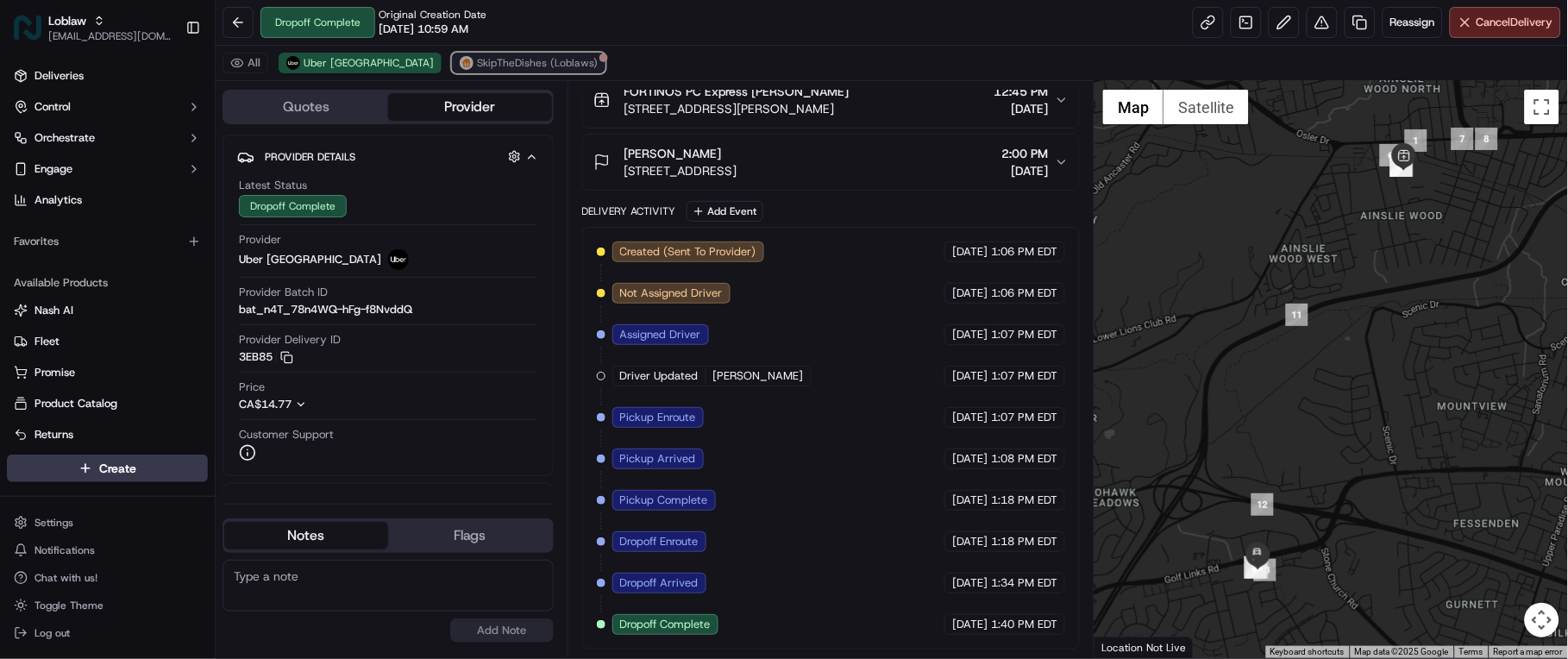
click at [477, 66] on span "SkipTheDishes (Loblaws)" at bounding box center [537, 63] width 121 height 14
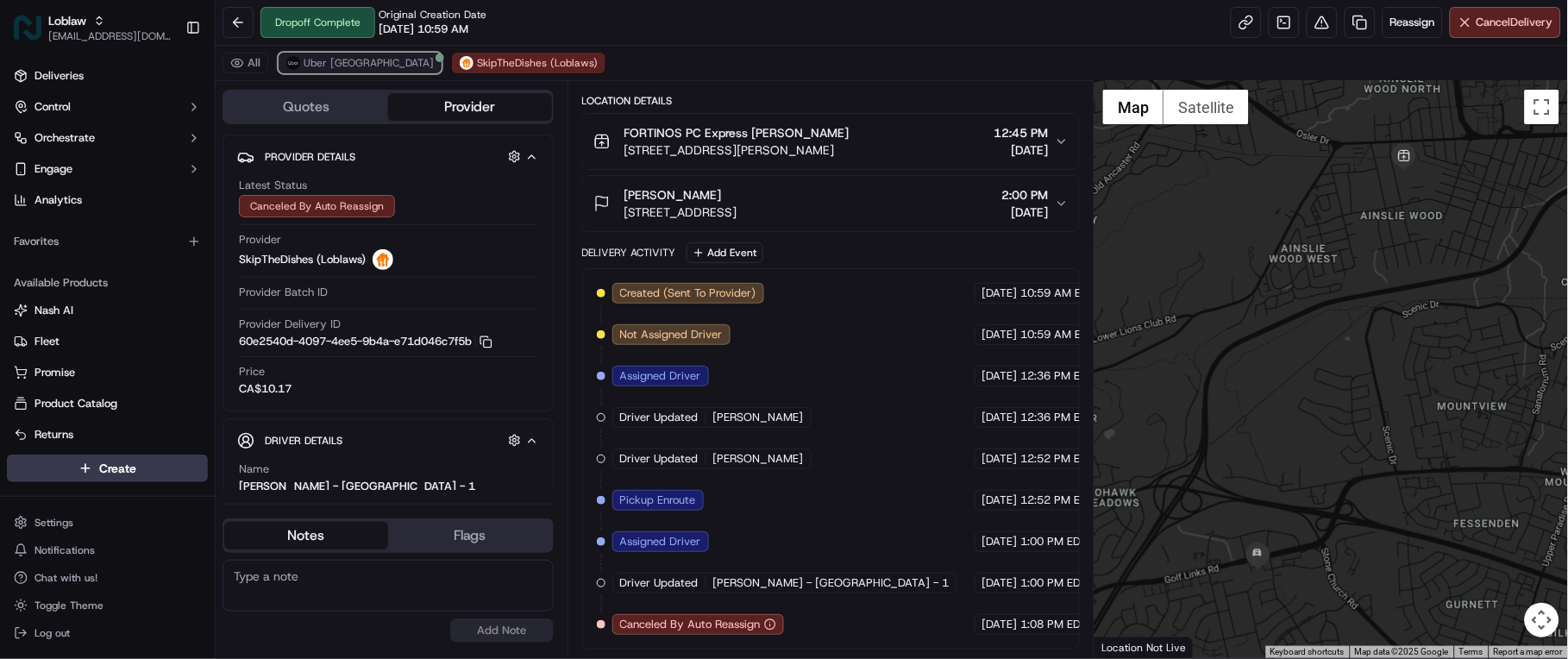
click at [313, 66] on span "Uber Canada" at bounding box center [368, 63] width 130 height 14
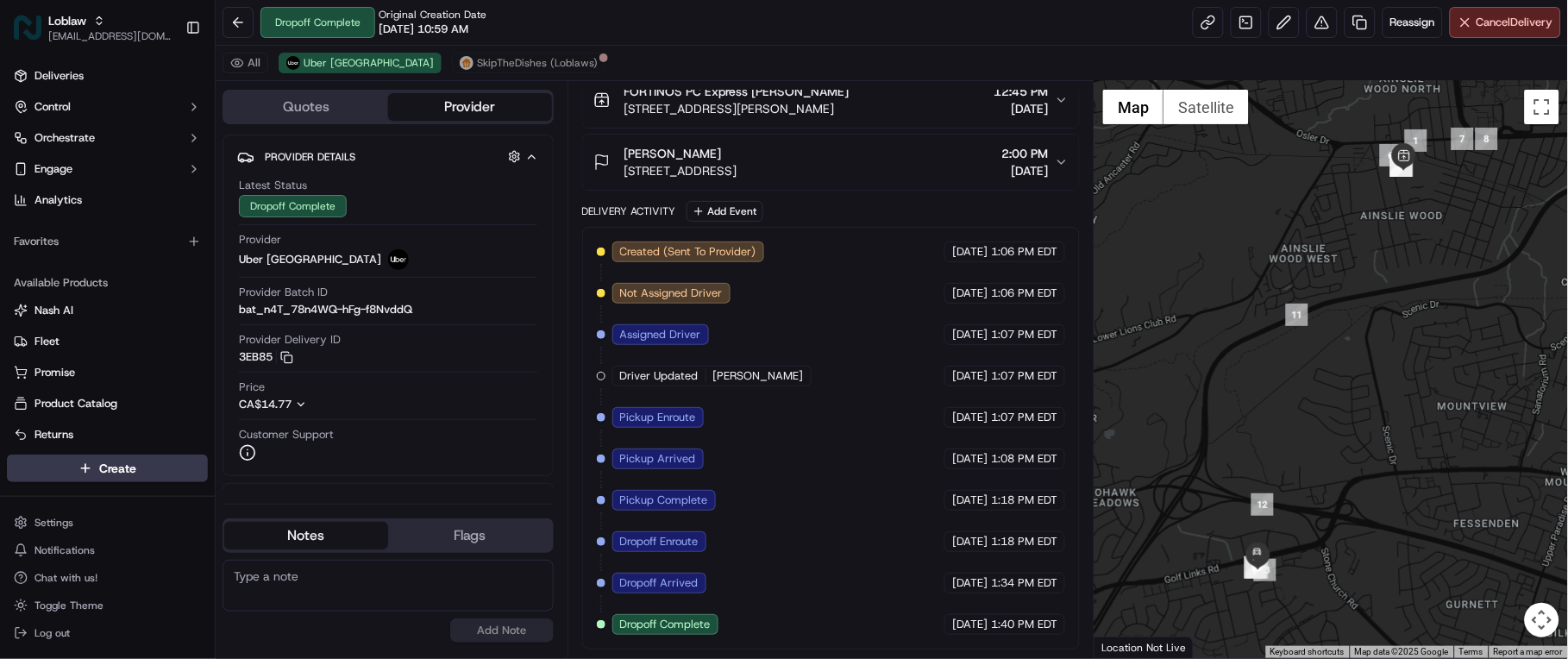
drag, startPoint x: 1408, startPoint y: 593, endPoint x: 1392, endPoint y: 589, distance: 16.5
click at [1408, 593] on div at bounding box center [1331, 370] width 473 height 578
click at [1314, 23] on button at bounding box center [1321, 22] width 31 height 31
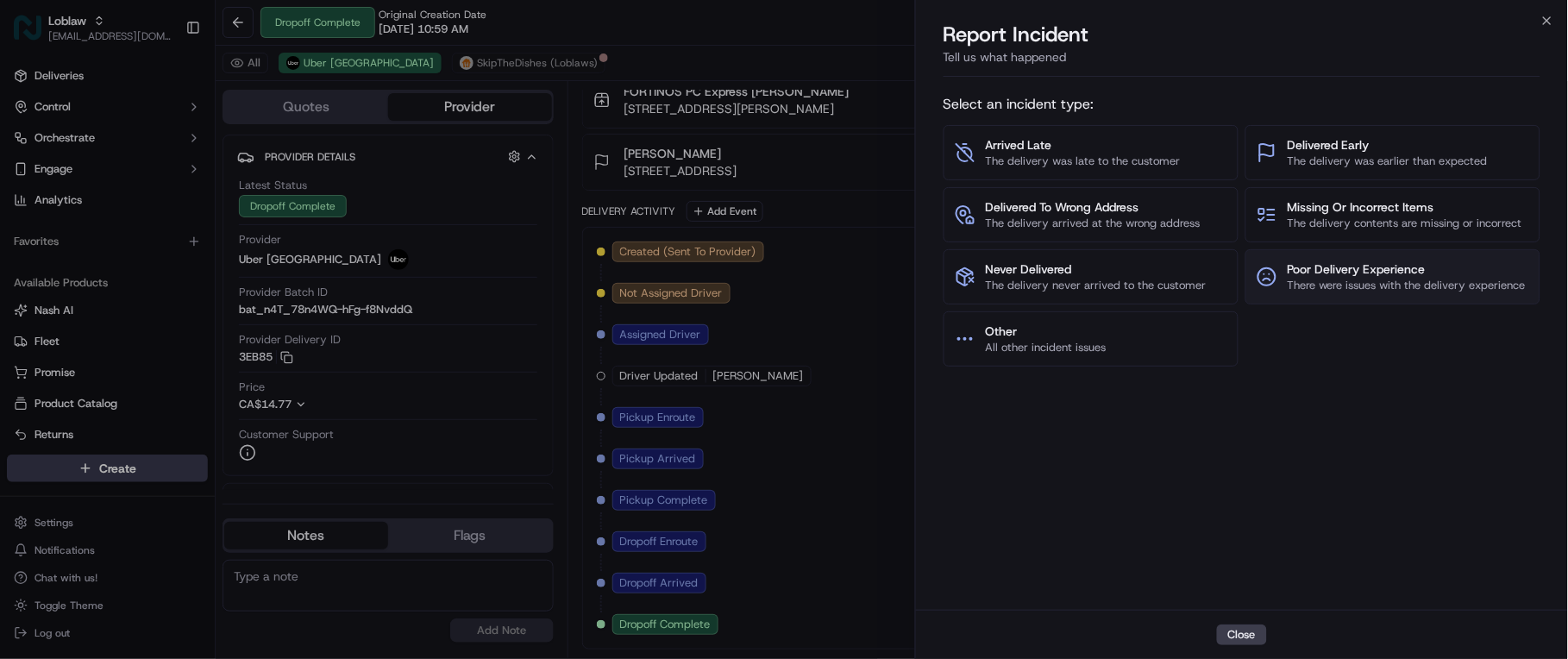
click at [1410, 277] on span "Poor Delivery Experience" at bounding box center [1406, 269] width 238 height 17
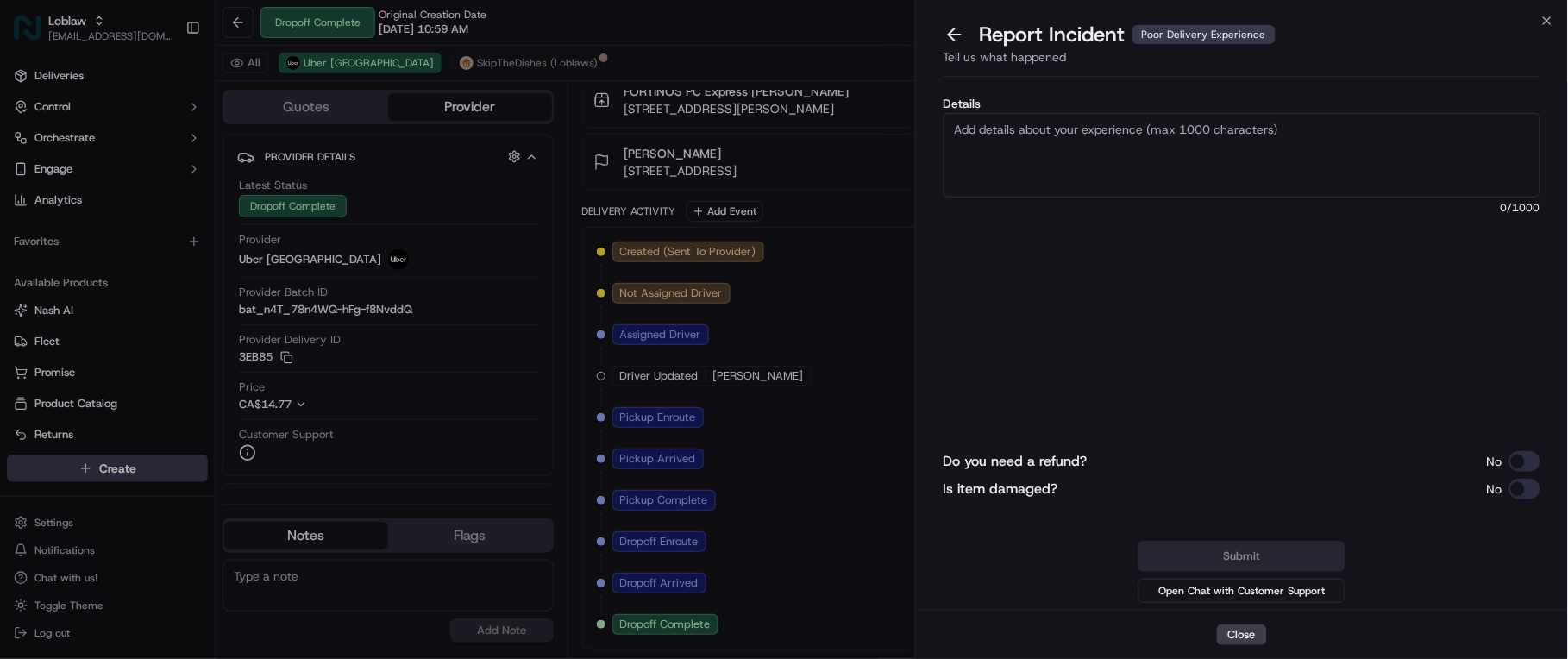
click at [1112, 138] on textarea "Details" at bounding box center [1241, 155] width 598 height 84
paste textarea "The driver for this order did not follow instructions which were to go up to he…"
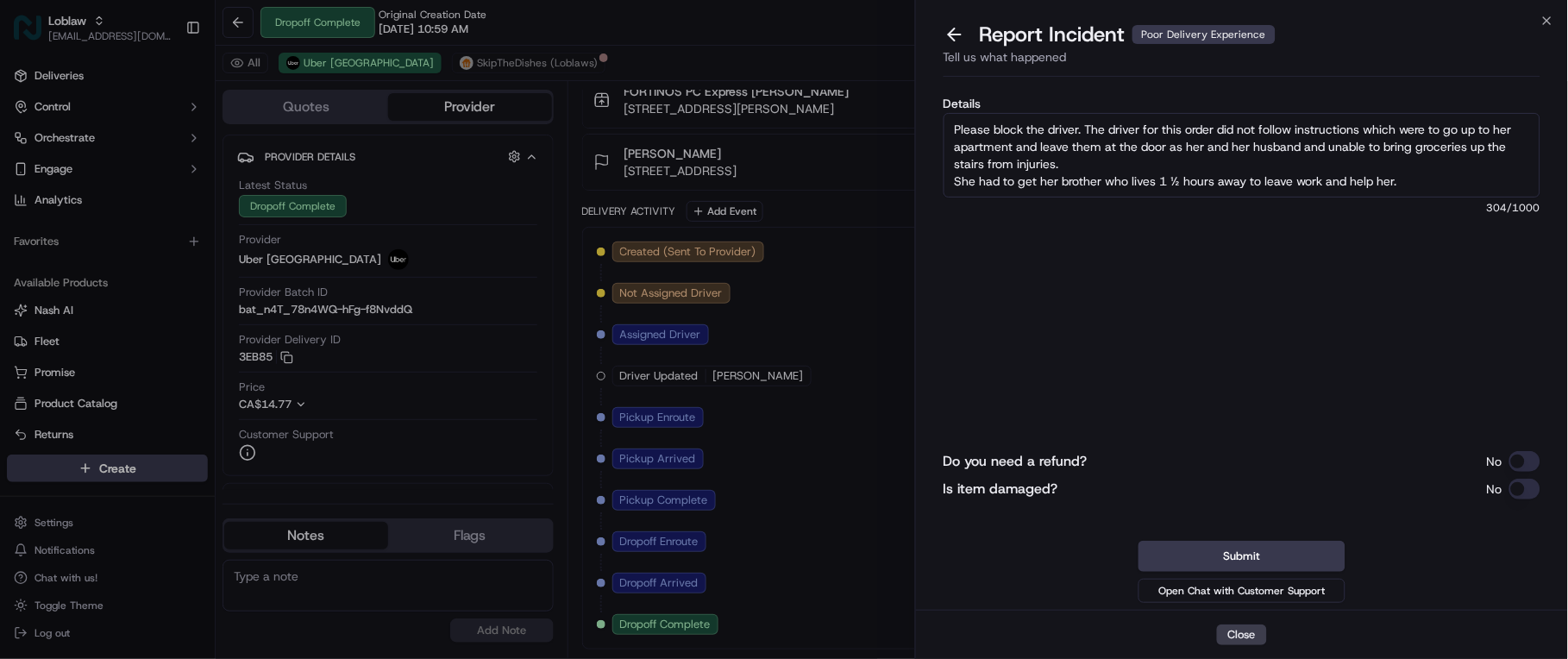
click at [951, 160] on textarea "Please block the driver. The driver for this order did not follow instructions …" at bounding box center [1241, 155] width 598 height 84
drag, startPoint x: 955, startPoint y: 182, endPoint x: 1274, endPoint y: 202, distance: 319.6
click at [954, 182] on textarea "Please block the driver. The driver for this order did not follow instructions …" at bounding box center [1241, 155] width 598 height 84
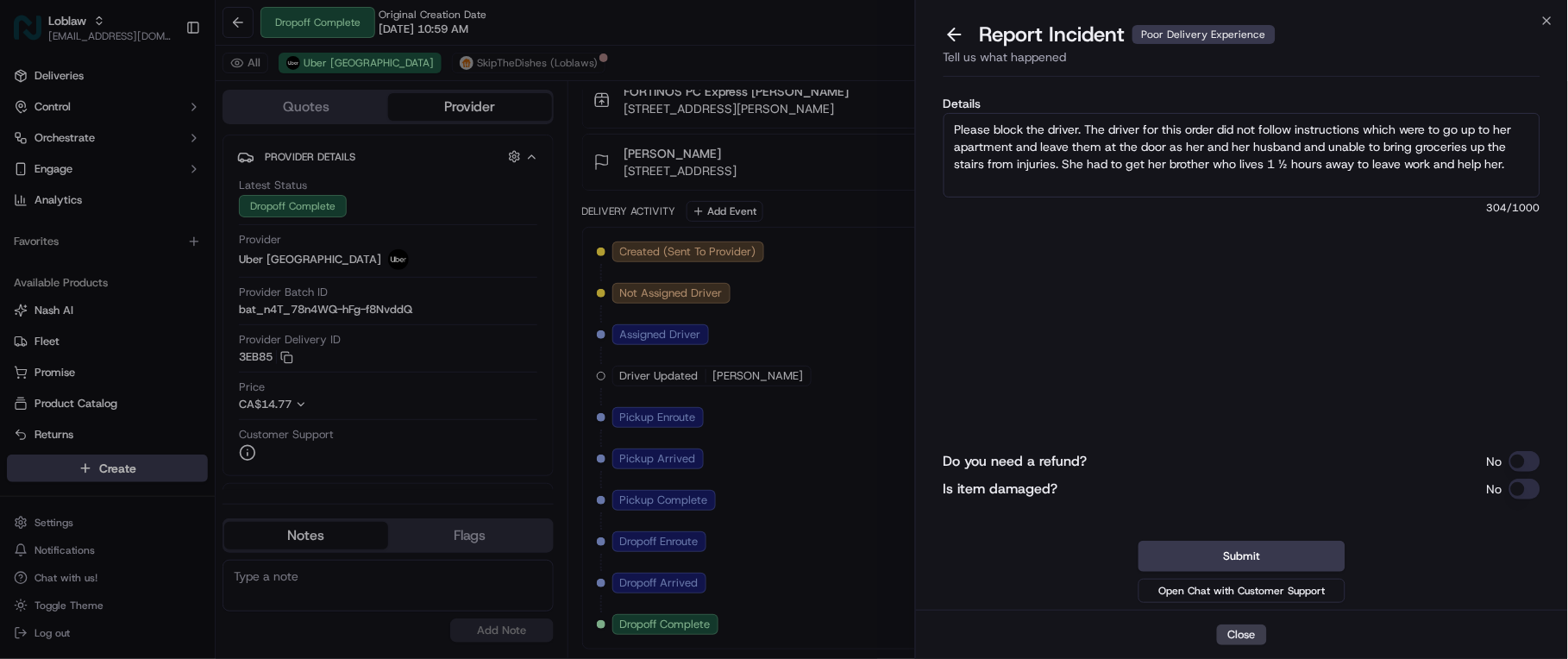
type textarea "Please block the driver. The driver for this order did not follow instructions …"
click at [1511, 43] on div "Report Incident Poor Delivery Experience" at bounding box center [1241, 34] width 598 height 27
click at [1290, 548] on button "Submit" at bounding box center [1241, 556] width 207 height 31
